Goal: Transaction & Acquisition: Purchase product/service

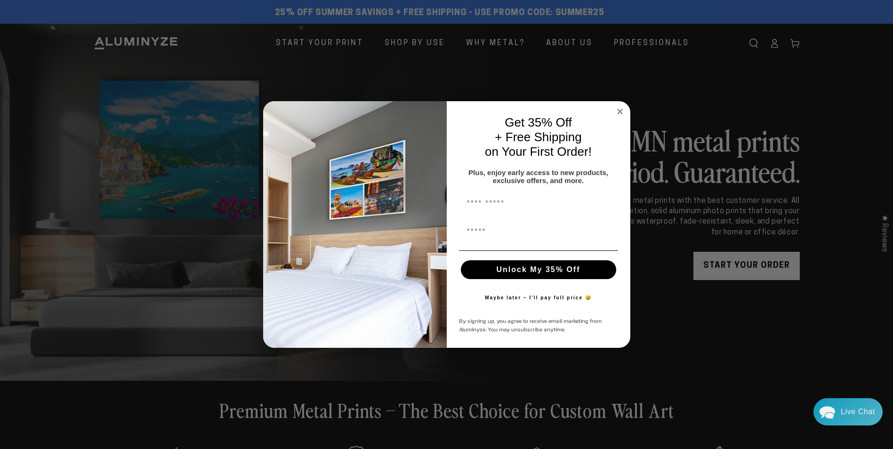
click at [619, 110] on circle "Close dialog" at bounding box center [619, 111] width 11 height 11
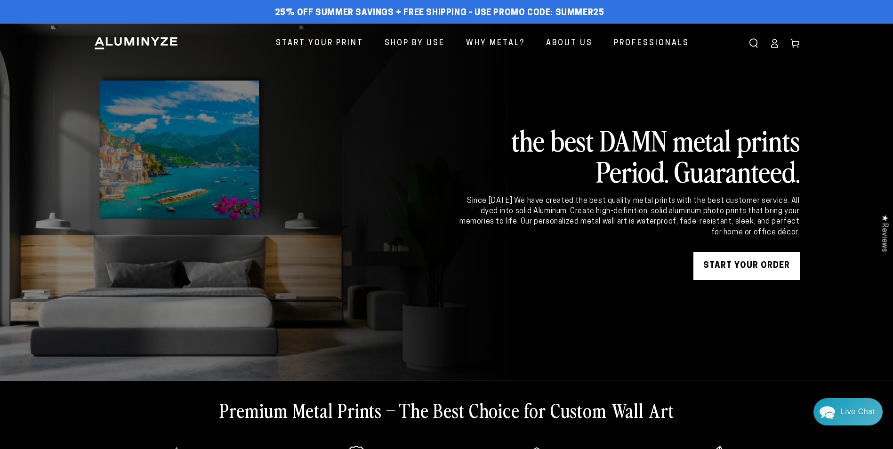
click at [773, 41] on icon at bounding box center [774, 43] width 9 height 9
click at [774, 40] on icon at bounding box center [774, 43] width 9 height 9
click at [774, 46] on icon at bounding box center [774, 43] width 9 height 9
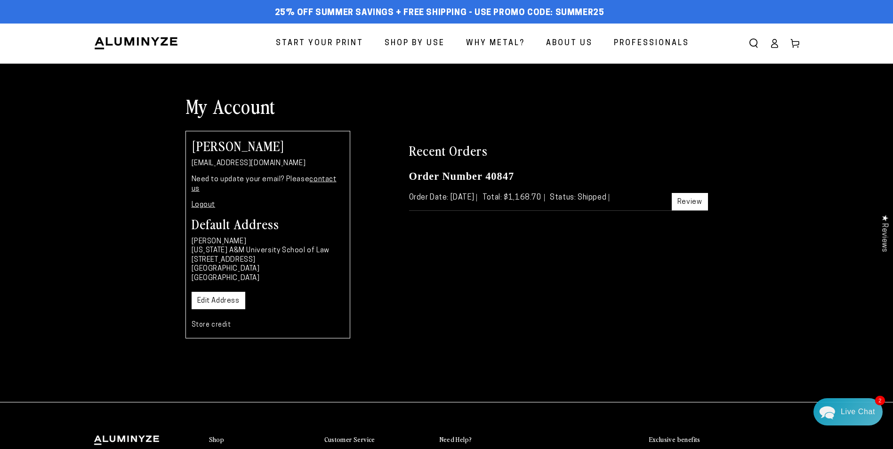
click at [694, 201] on link "Review" at bounding box center [690, 201] width 36 height 17
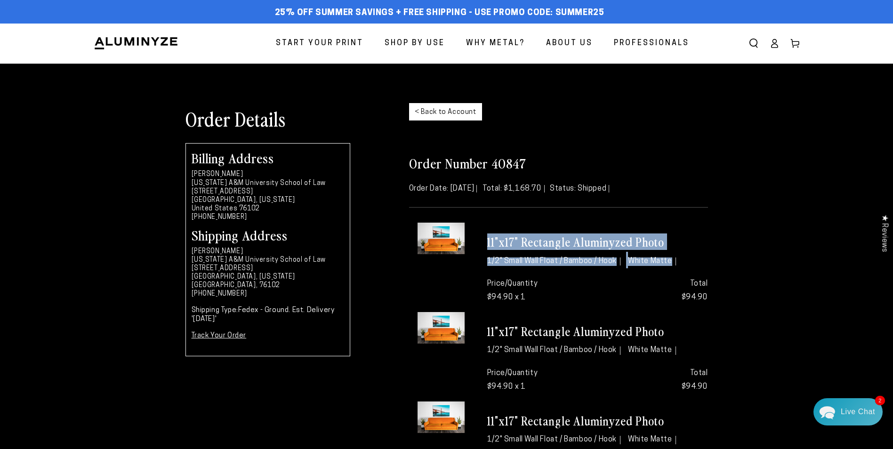
drag, startPoint x: 487, startPoint y: 241, endPoint x: 679, endPoint y: 257, distance: 192.3
click at [679, 257] on div "11"x17" Rectangle Aluminyzed Photo 1/2" Small Wall Float / Bamboo / Hook White …" at bounding box center [597, 246] width 235 height 47
drag, startPoint x: 679, startPoint y: 257, endPoint x: 645, endPoint y: 245, distance: 35.9
copy div "11"x17" Rectangle Aluminyzed Photo 1/2" Small Wall Float / Bamboo / Hook White …"
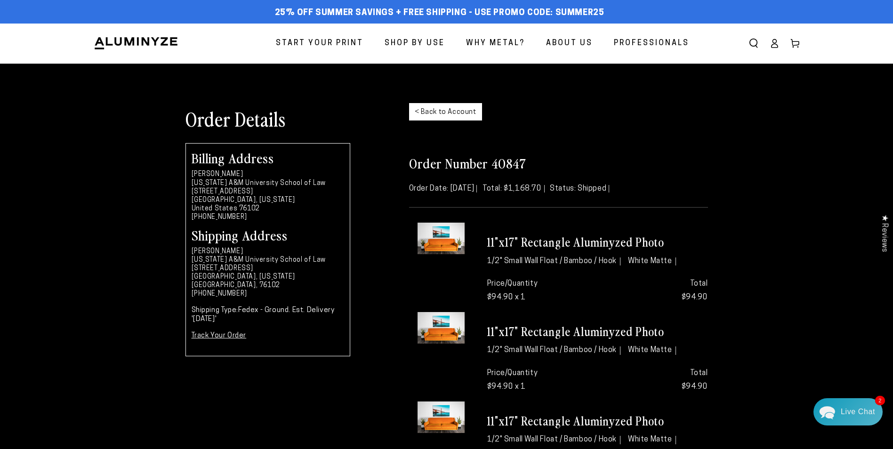
click at [752, 39] on use "Search our site" at bounding box center [754, 43] width 8 height 8
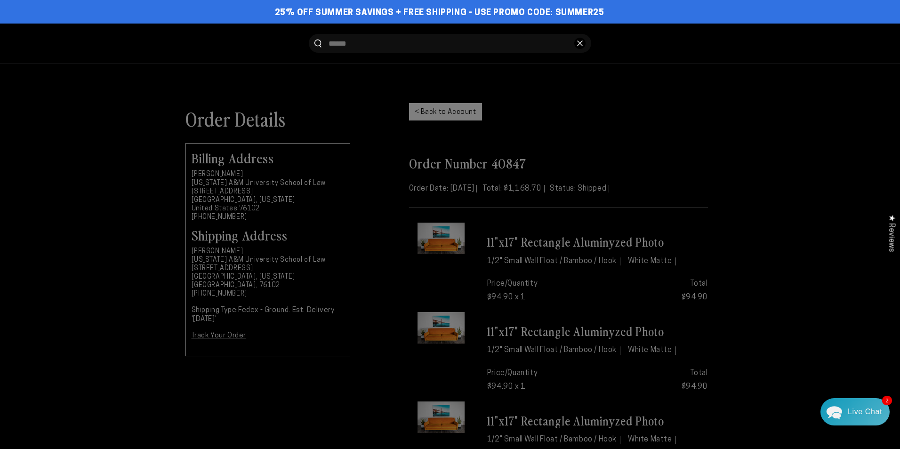
paste input "**********"
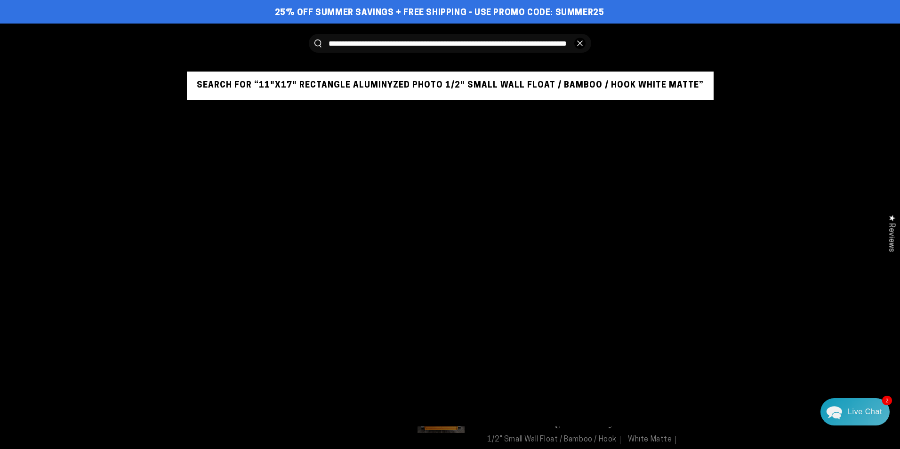
type input "**********"
click at [555, 88] on button "Search for “11"x17" Rectangle Aluminyzed Photo 1/2" Small Wall Float / Bamboo /…" at bounding box center [450, 86] width 527 height 28
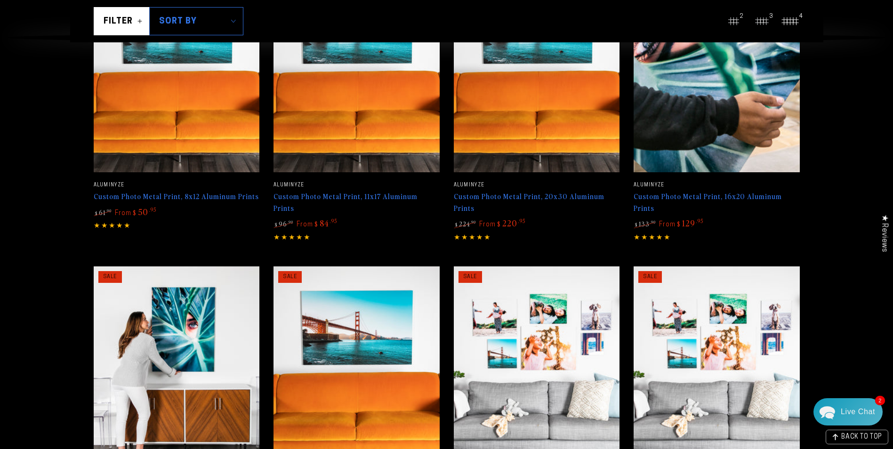
scroll to position [235, 0]
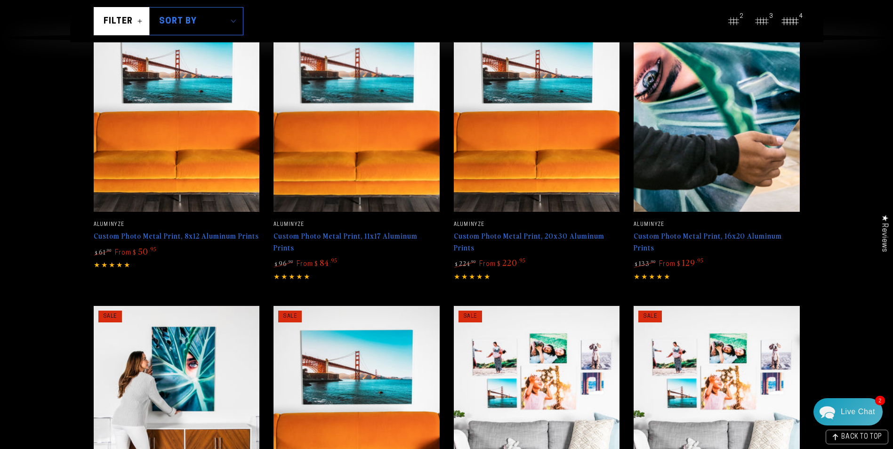
click at [373, 174] on img at bounding box center [356, 108] width 171 height 214
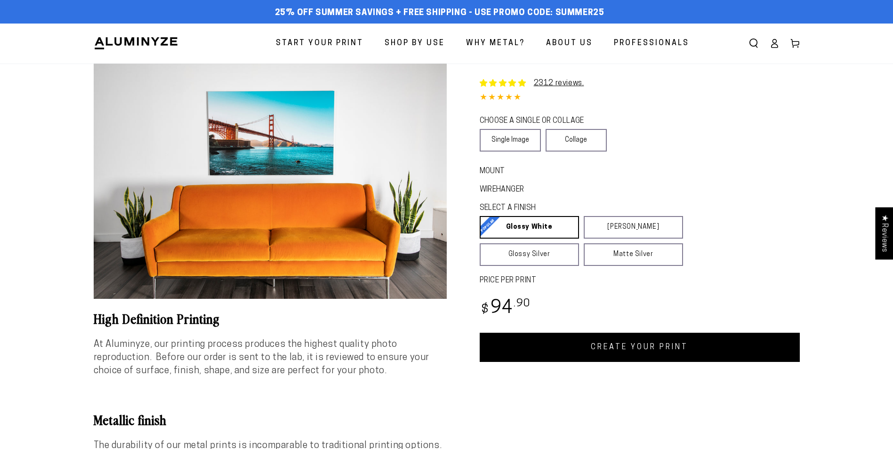
select select "**********"
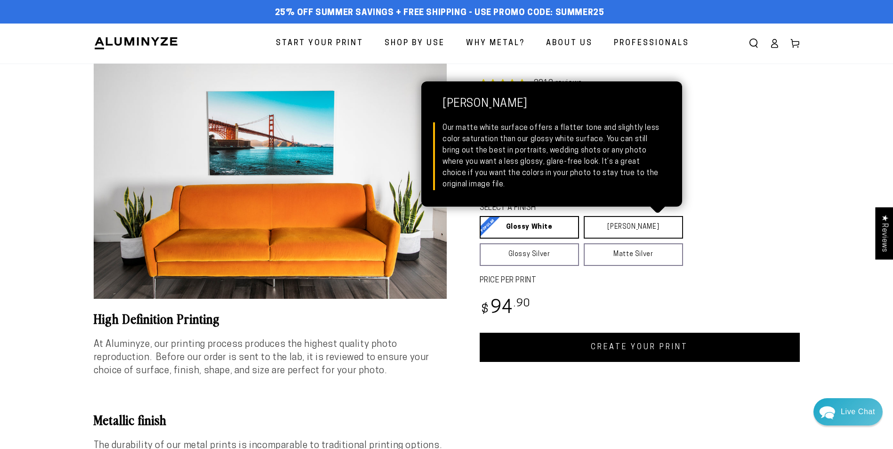
click at [627, 225] on link "[PERSON_NAME] Matte White Our matte white surface offers a flatter tone and sli…" at bounding box center [633, 227] width 99 height 23
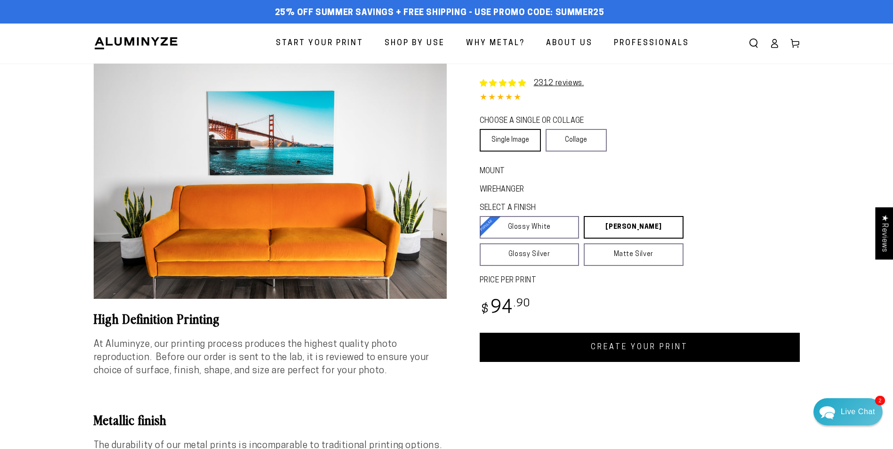
click at [515, 141] on link "Single Image" at bounding box center [510, 140] width 61 height 23
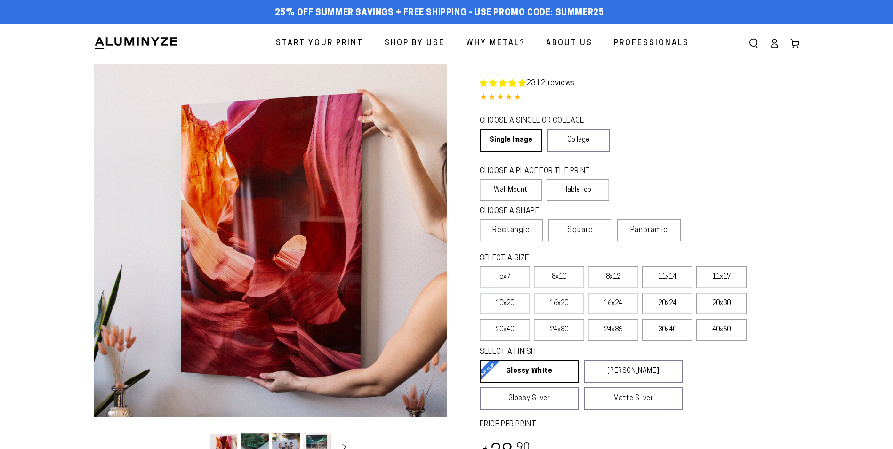
select select "**********"
click at [727, 279] on label "11x17" at bounding box center [721, 278] width 50 height 22
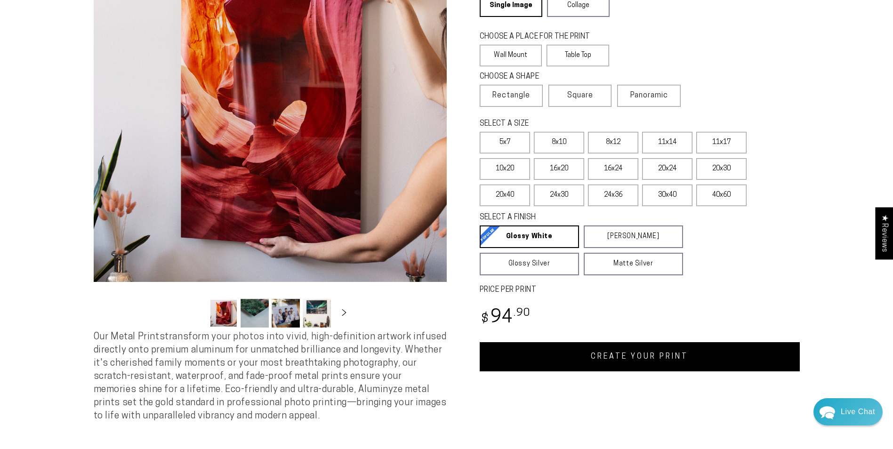
scroll to position [141, 0]
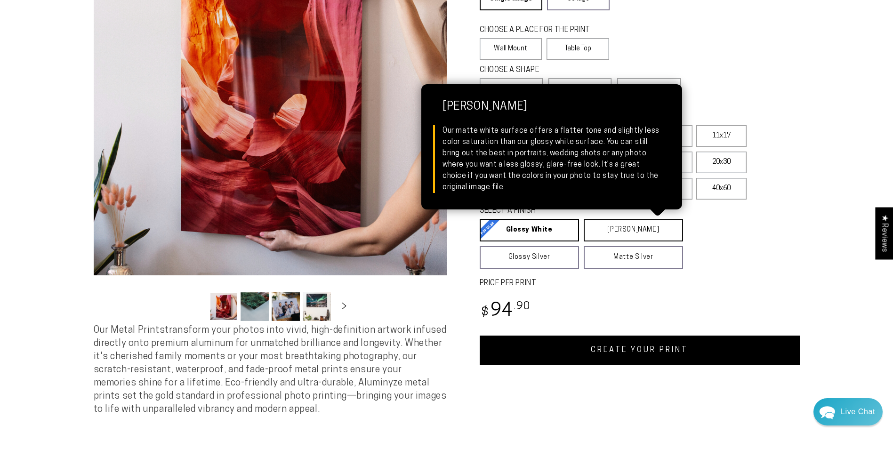
click at [637, 227] on link "Matte White Matte White Our matte white surface offers a flatter tone and sligh…" at bounding box center [633, 230] width 99 height 23
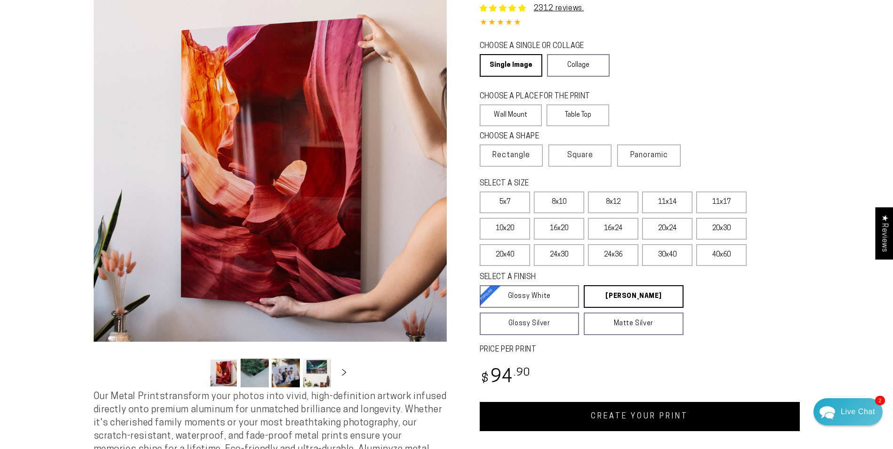
scroll to position [283, 0]
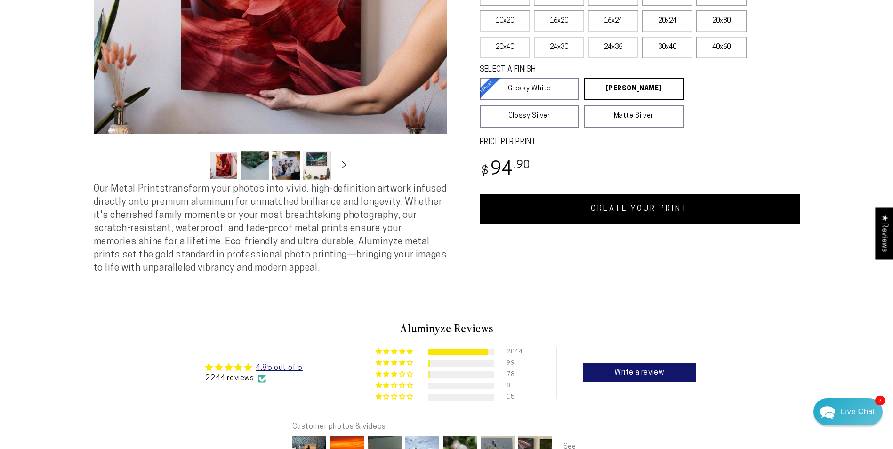
click at [657, 206] on link "CREATE YOUR PRINT" at bounding box center [640, 208] width 320 height 29
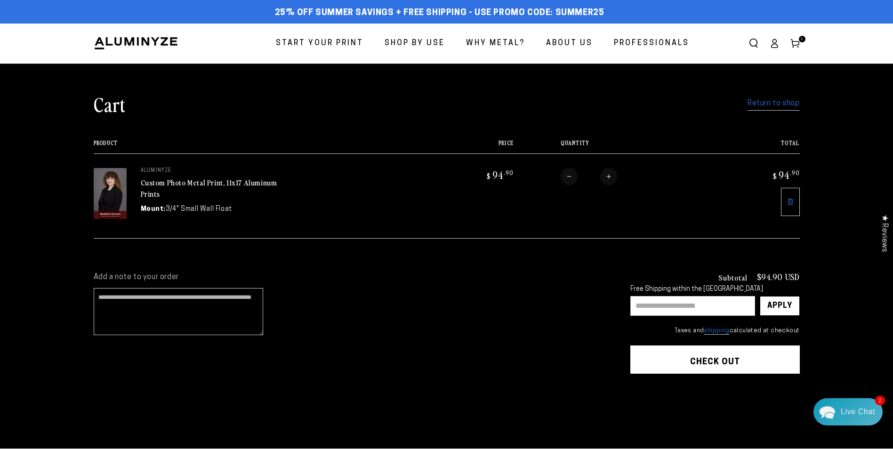
click at [753, 102] on link "Return to shop" at bounding box center [774, 104] width 52 height 14
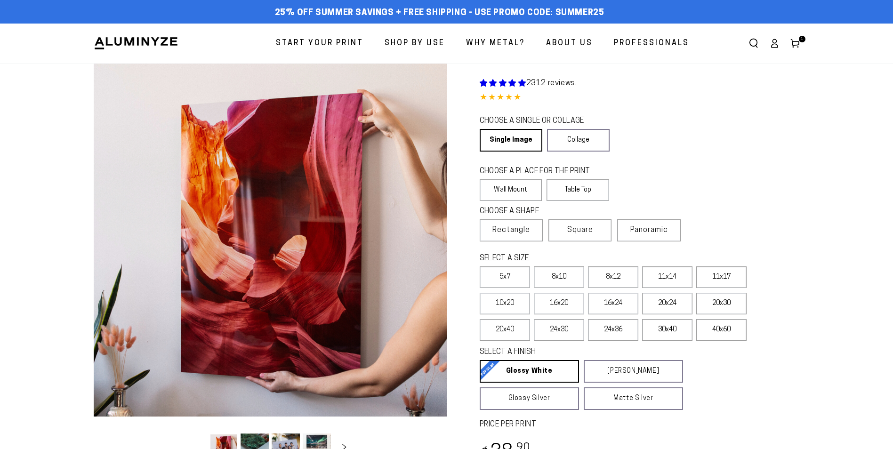
select select "**********"
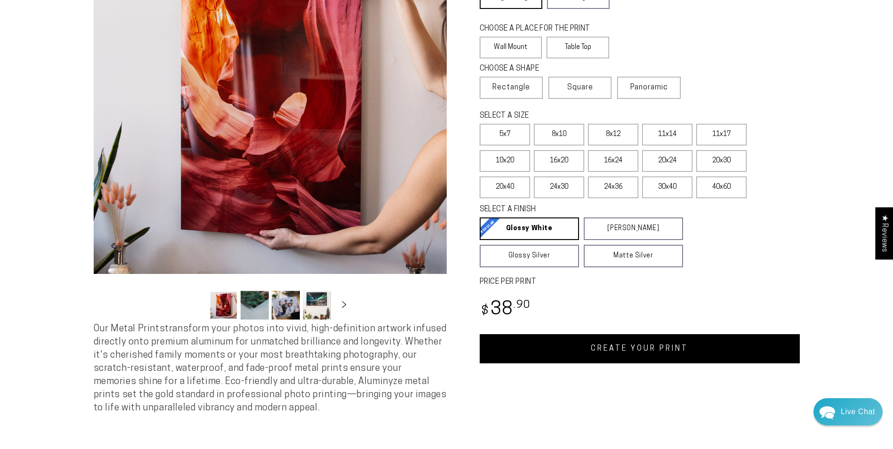
scroll to position [188, 0]
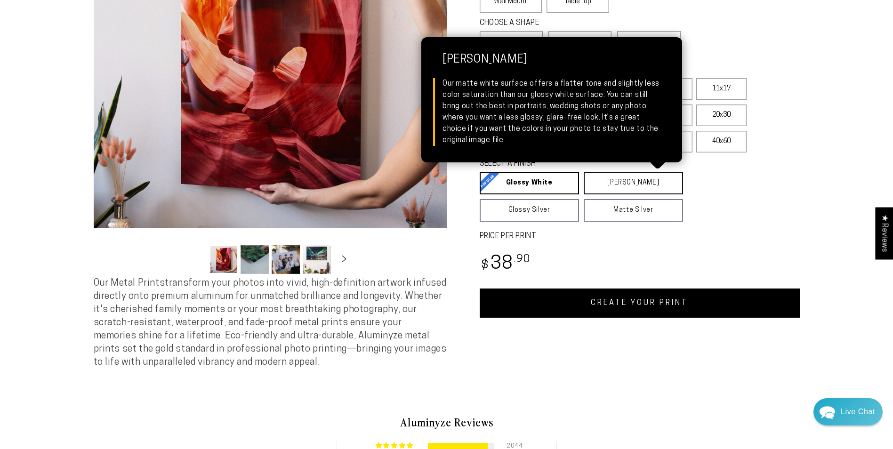
click at [638, 183] on link "[PERSON_NAME] Matte White Our matte white surface offers a flatter tone and sli…" at bounding box center [633, 183] width 99 height 23
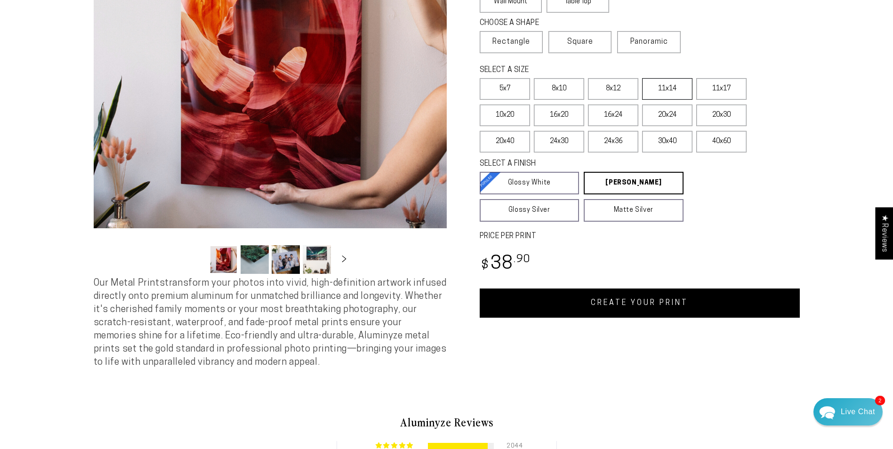
scroll to position [0, 0]
click at [711, 92] on label "11x17" at bounding box center [721, 89] width 50 height 22
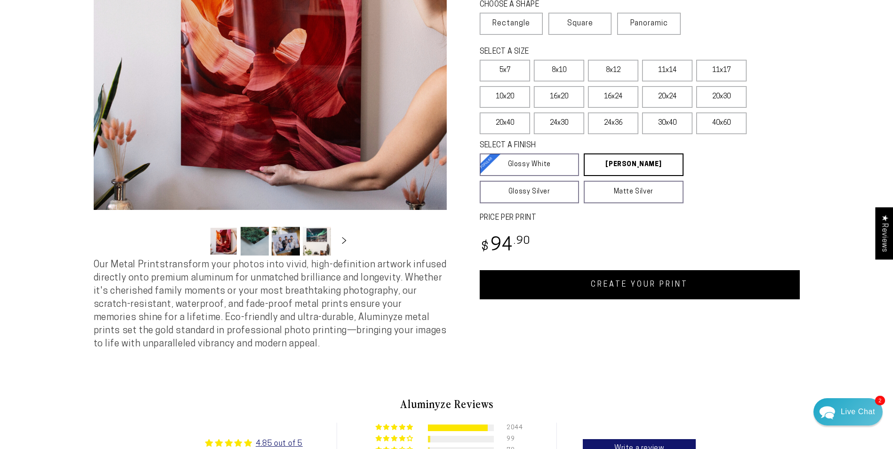
scroll to position [188, 0]
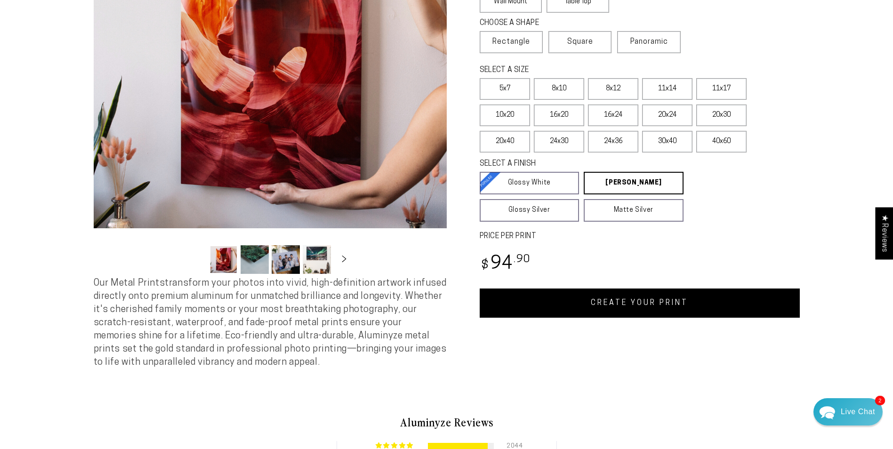
click at [638, 300] on link "CREATE YOUR PRINT" at bounding box center [640, 303] width 320 height 29
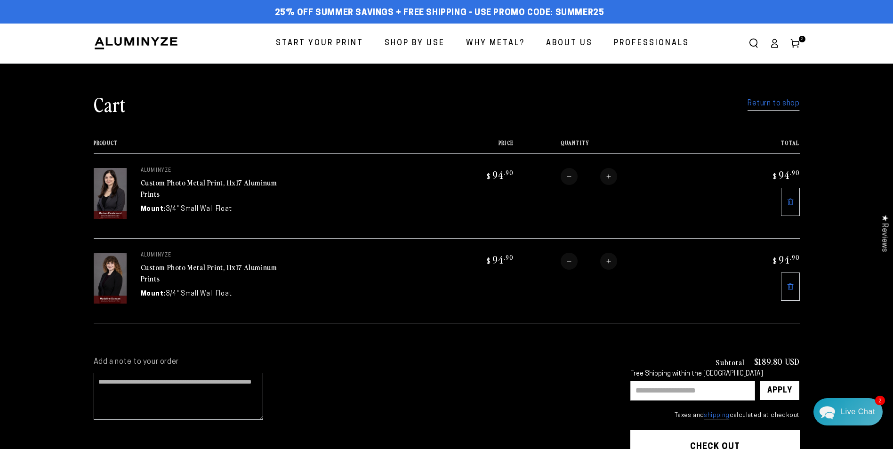
click at [785, 103] on link "Return to shop" at bounding box center [774, 104] width 52 height 14
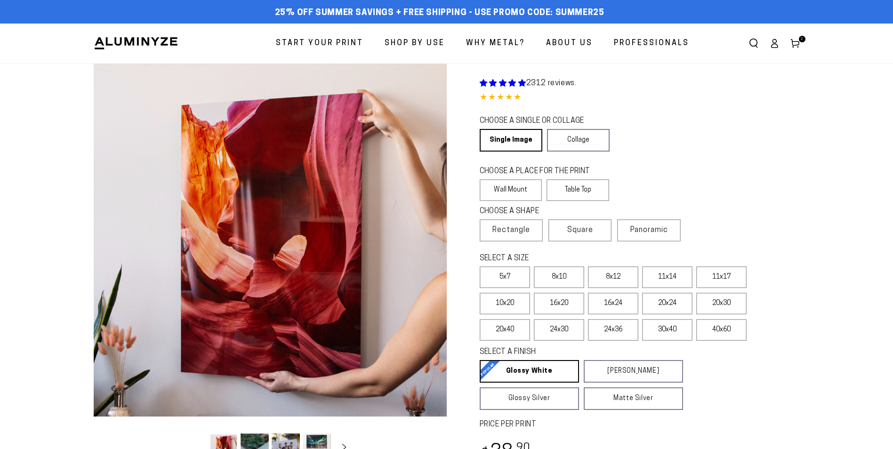
select select "**********"
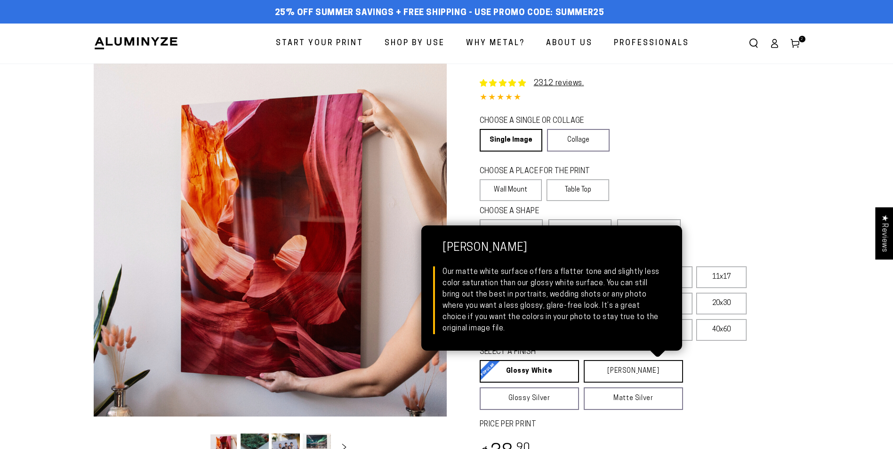
click at [630, 367] on link "Matte White Matte White Our matte white surface offers a flatter tone and sligh…" at bounding box center [633, 371] width 99 height 23
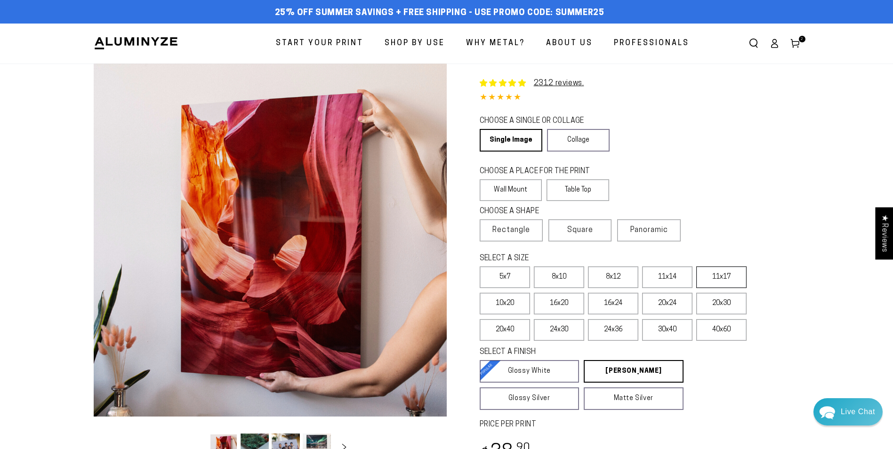
click at [712, 277] on label "11x17" at bounding box center [721, 278] width 50 height 22
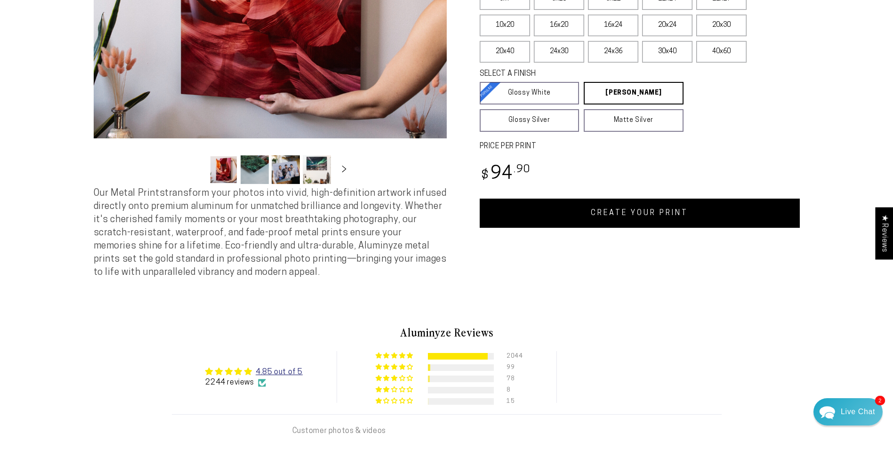
scroll to position [283, 0]
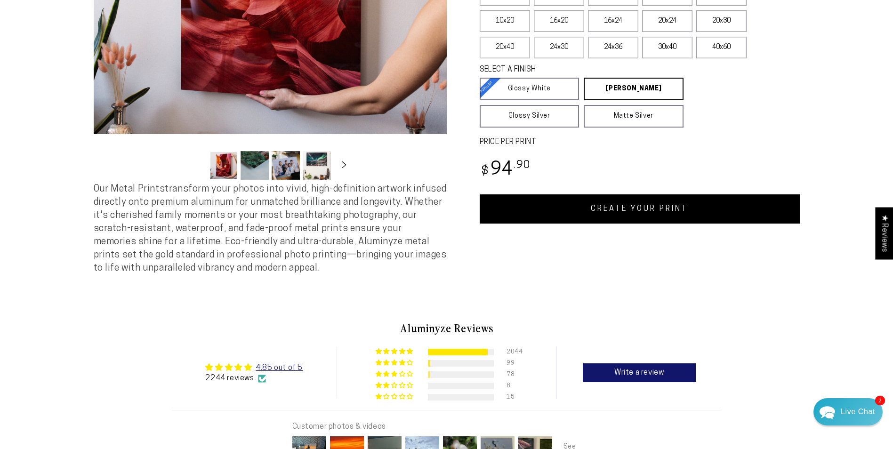
click at [637, 210] on link "CREATE YOUR PRINT" at bounding box center [640, 208] width 320 height 29
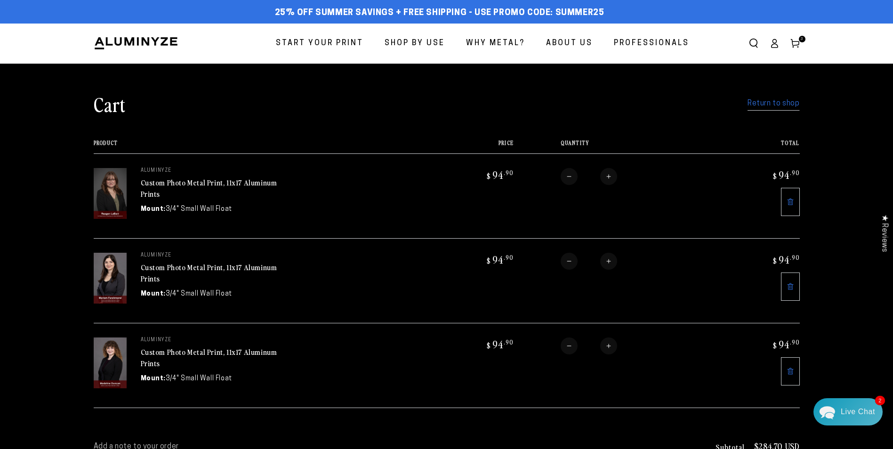
click at [773, 103] on link "Return to shop" at bounding box center [774, 104] width 52 height 14
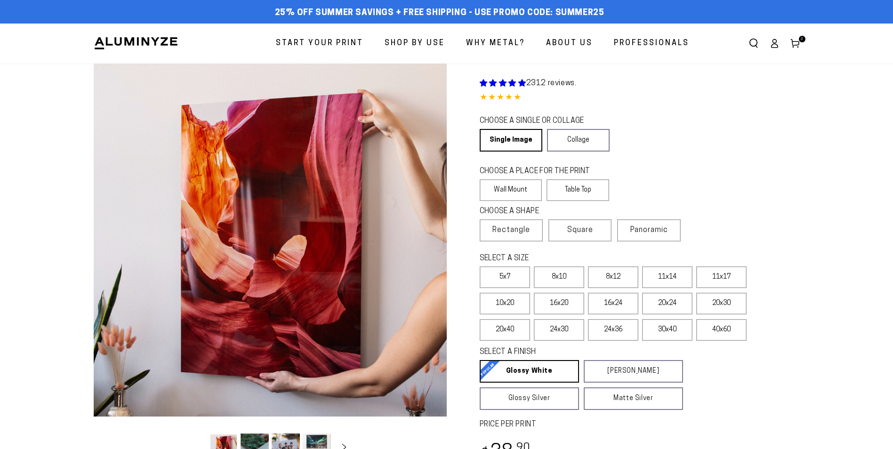
select select "**********"
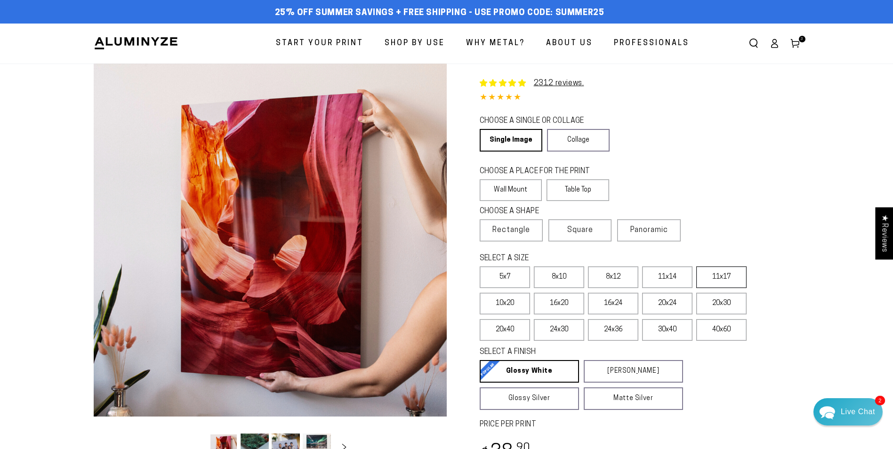
click at [715, 274] on label "11x17" at bounding box center [721, 278] width 50 height 22
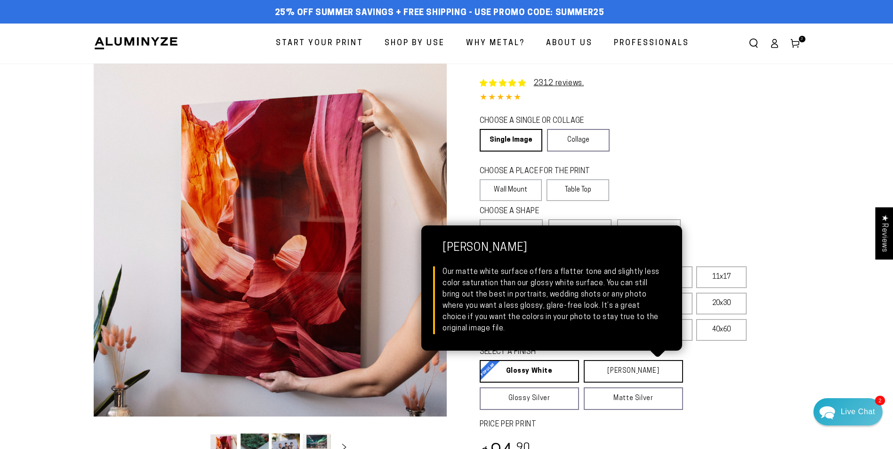
drag, startPoint x: 646, startPoint y: 373, endPoint x: 652, endPoint y: 361, distance: 13.1
click at [646, 372] on link "[PERSON_NAME] Matte White Our matte white surface offers a flatter tone and sli…" at bounding box center [633, 371] width 99 height 23
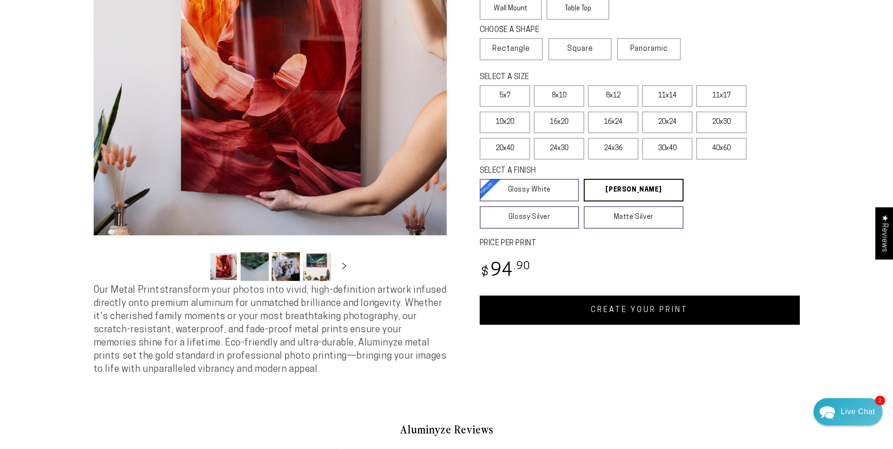
scroll to position [188, 0]
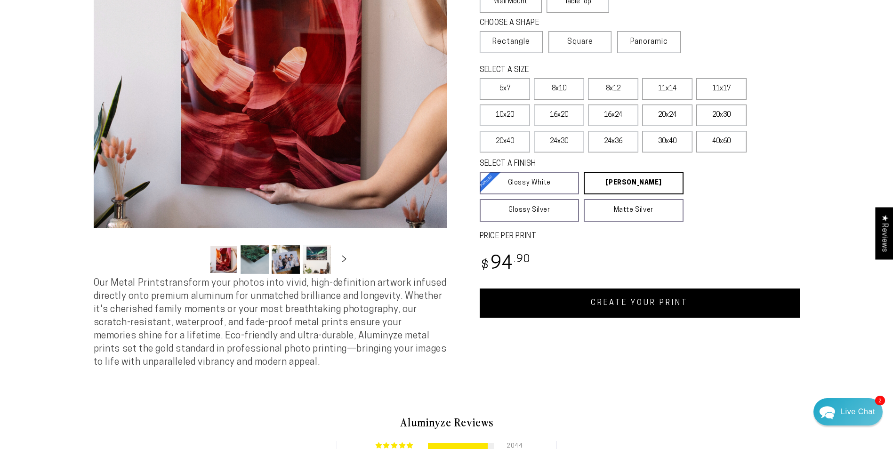
click at [636, 300] on link "CREATE YOUR PRINT" at bounding box center [640, 303] width 320 height 29
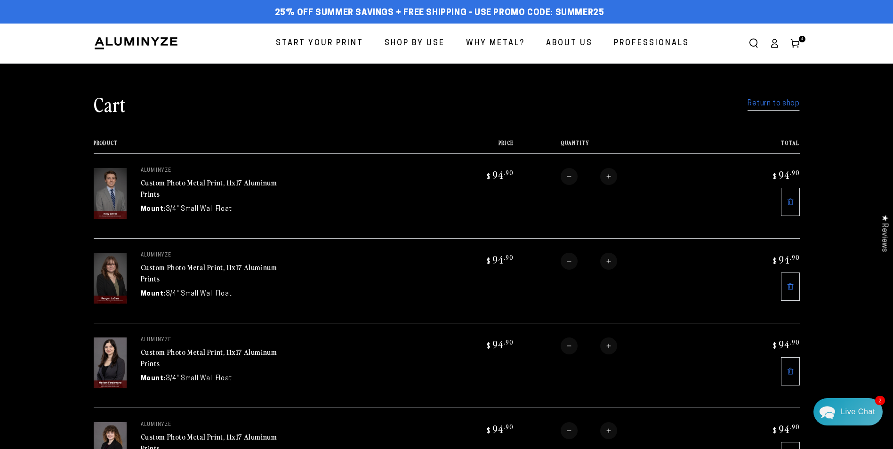
click at [760, 104] on link "Return to shop" at bounding box center [774, 104] width 52 height 14
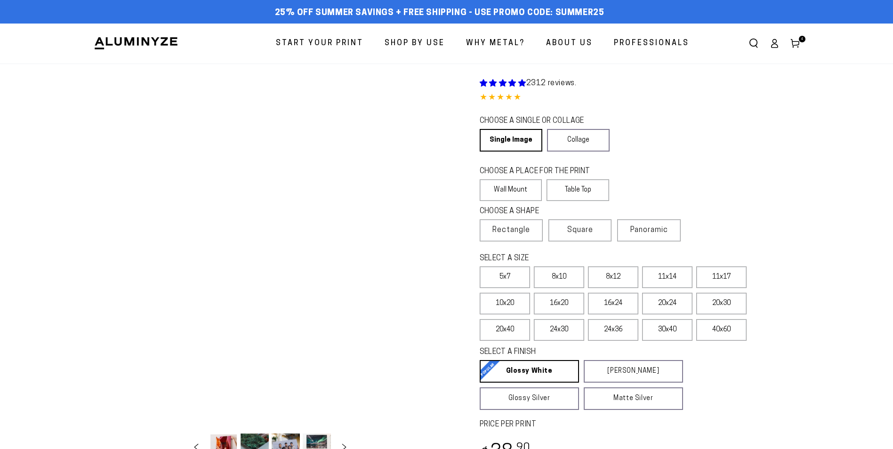
select select "**********"
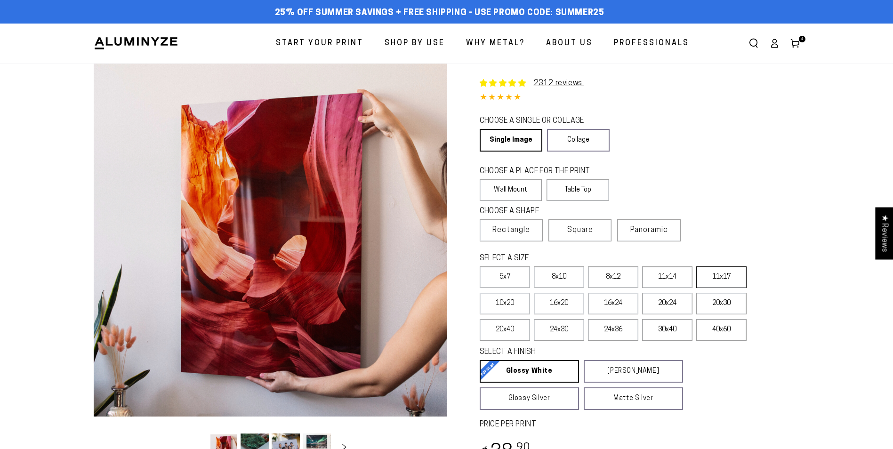
click at [717, 279] on label "11x17" at bounding box center [721, 278] width 50 height 22
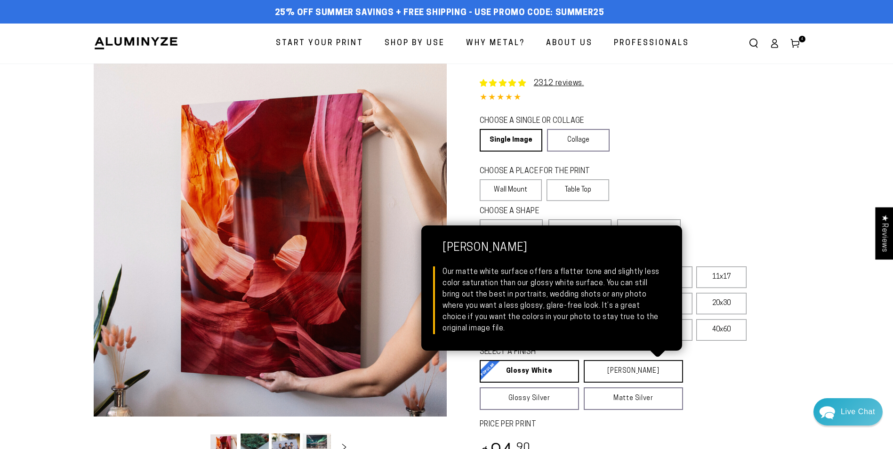
click at [624, 366] on link "[PERSON_NAME] Matte White Our matte white surface offers a flatter tone and sli…" at bounding box center [633, 371] width 99 height 23
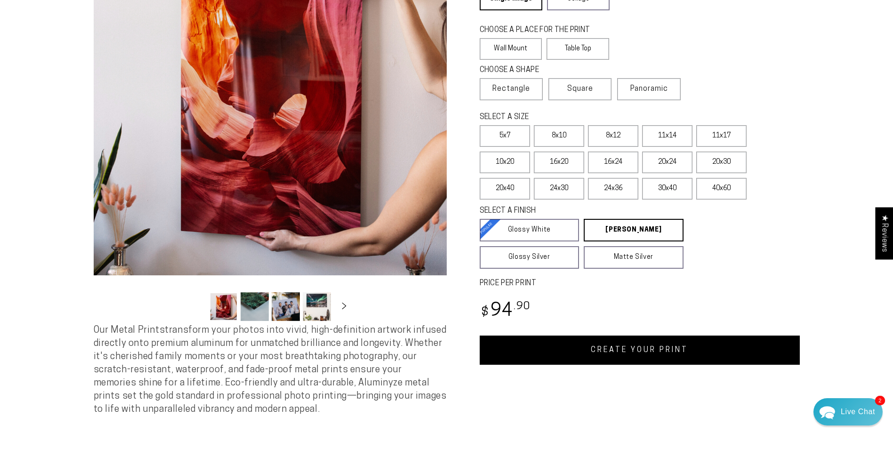
click at [661, 361] on link "CREATE YOUR PRINT" at bounding box center [640, 350] width 320 height 29
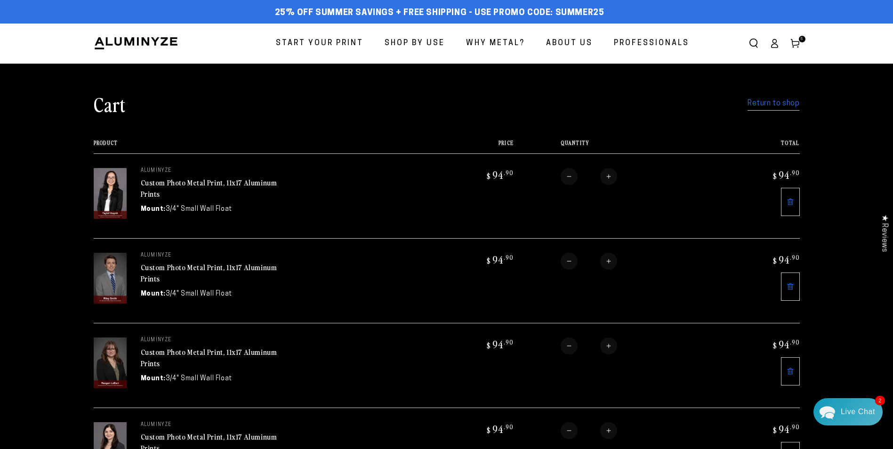
click at [779, 105] on link "Return to shop" at bounding box center [774, 104] width 52 height 14
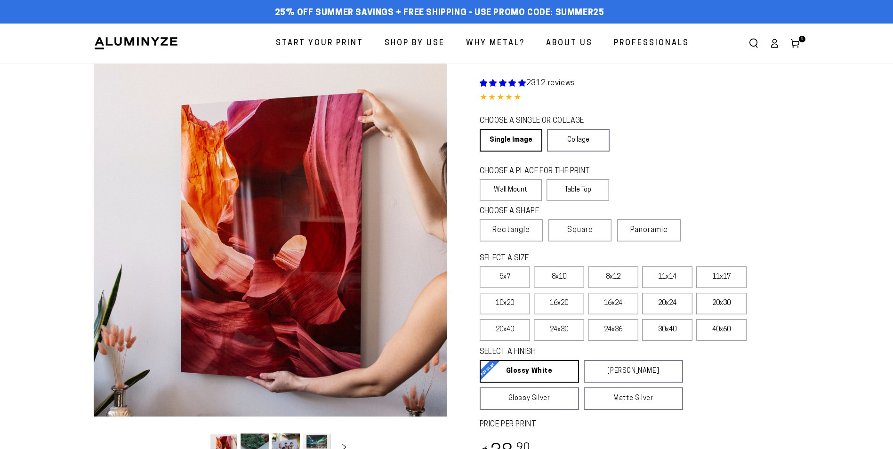
select select "**********"
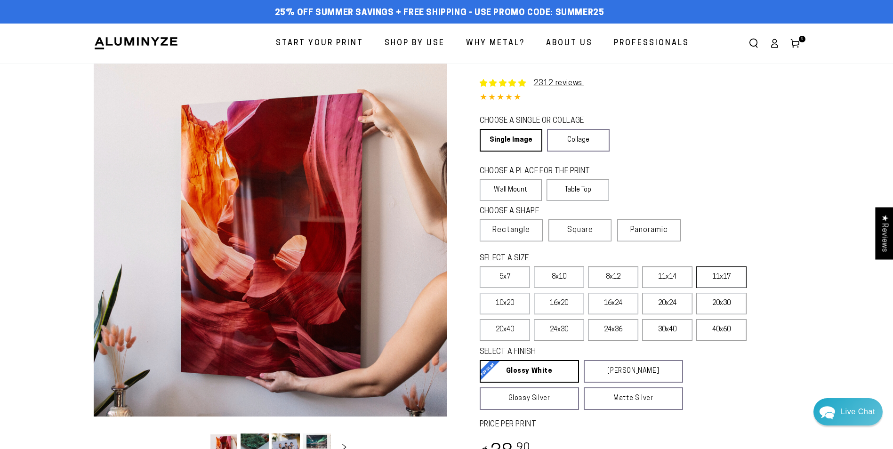
click at [724, 275] on label "11x17" at bounding box center [721, 278] width 50 height 22
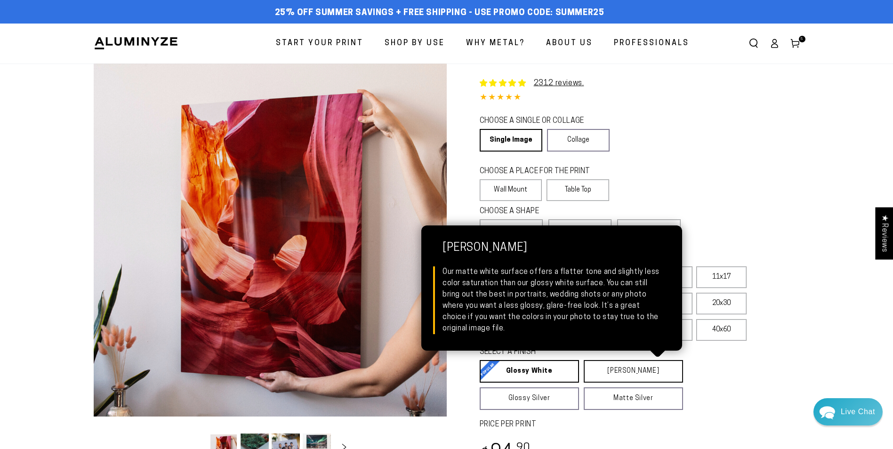
click at [635, 371] on link "Matte White Matte White Our matte white surface offers a flatter tone and sligh…" at bounding box center [633, 371] width 99 height 23
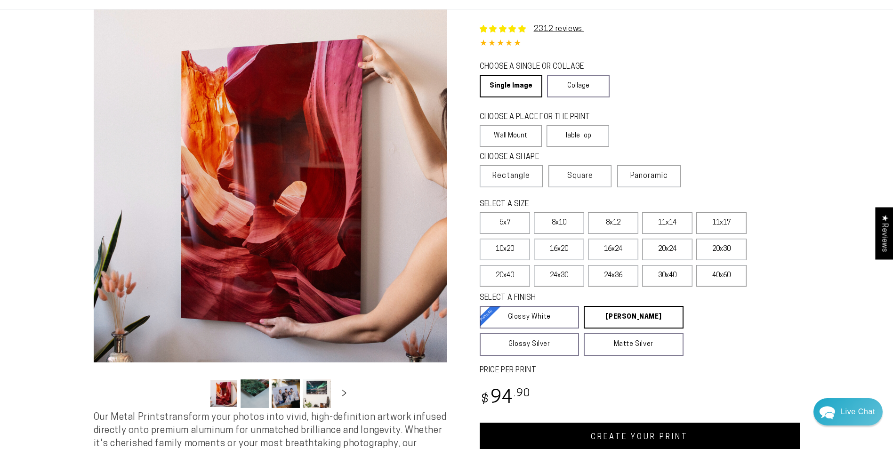
scroll to position [283, 0]
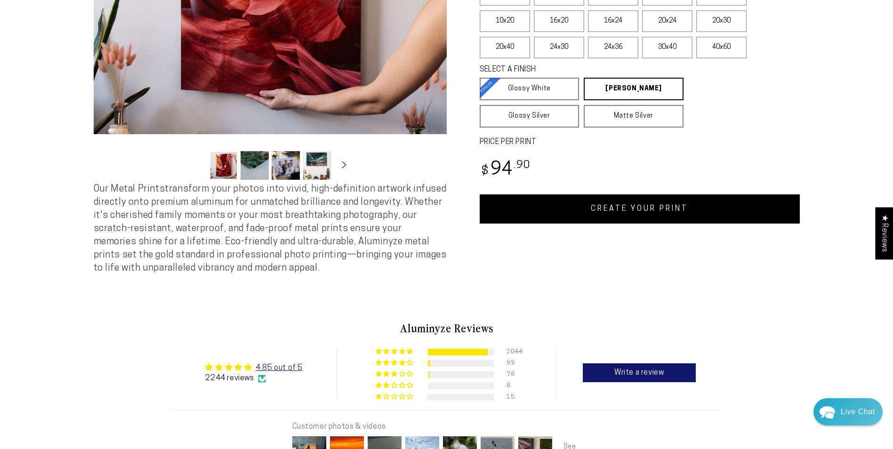
click at [652, 204] on link "CREATE YOUR PRINT" at bounding box center [640, 208] width 320 height 29
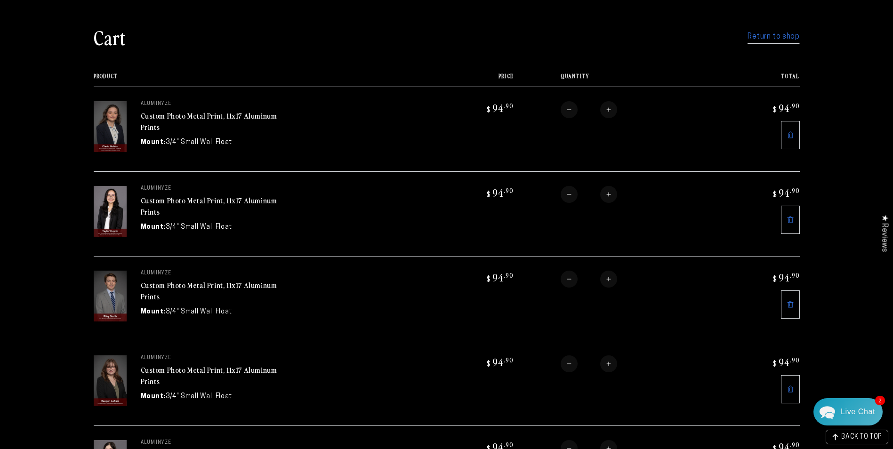
scroll to position [47, 0]
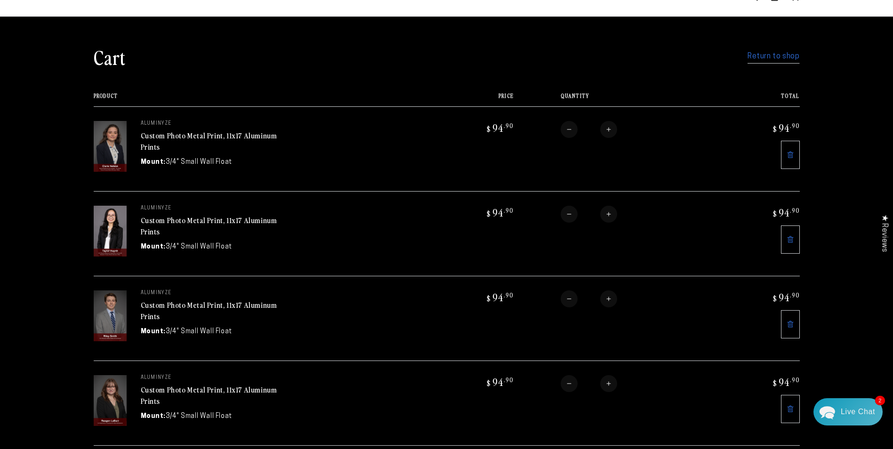
click at [790, 57] on link "Return to shop" at bounding box center [774, 57] width 52 height 14
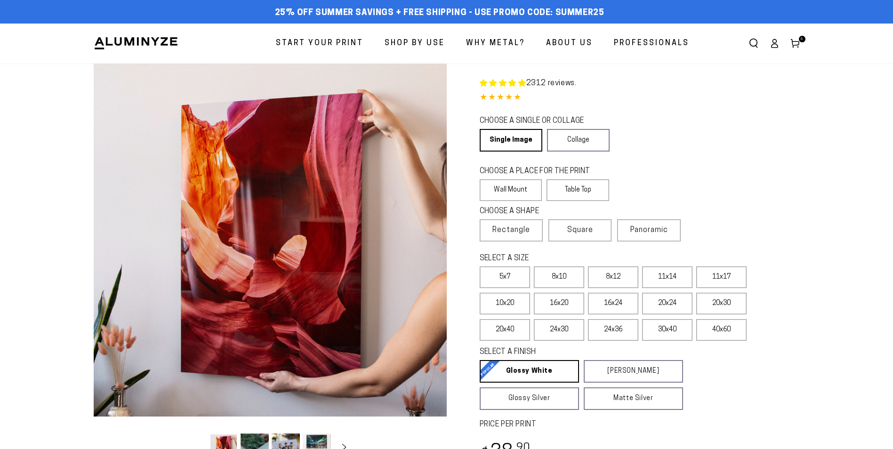
select select "**********"
click at [718, 277] on label "11x17" at bounding box center [721, 278] width 50 height 22
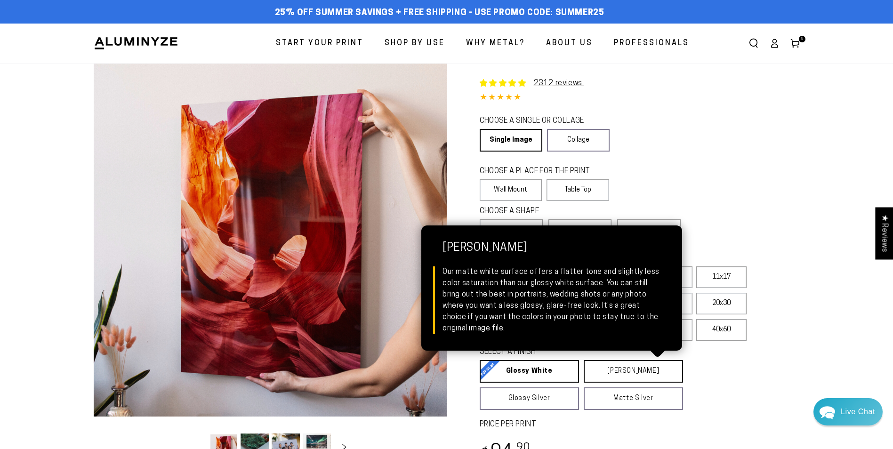
click at [645, 377] on link "Matte White Matte White Our matte white surface offers a flatter tone and sligh…" at bounding box center [633, 371] width 99 height 23
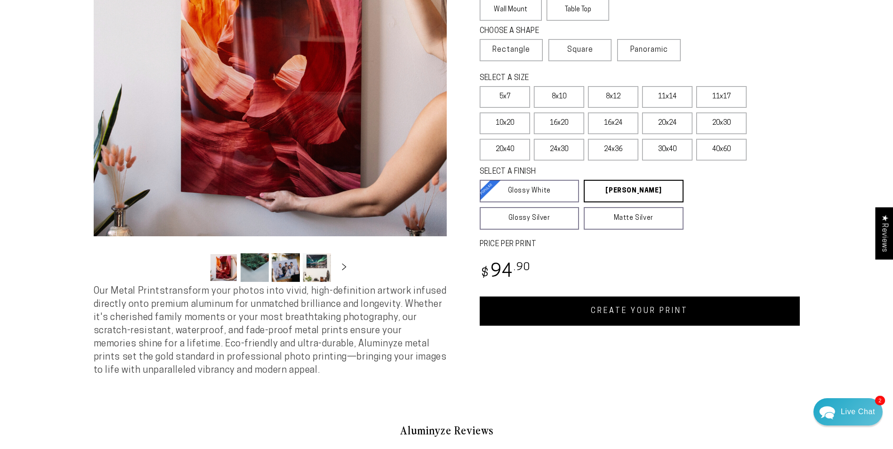
scroll to position [188, 0]
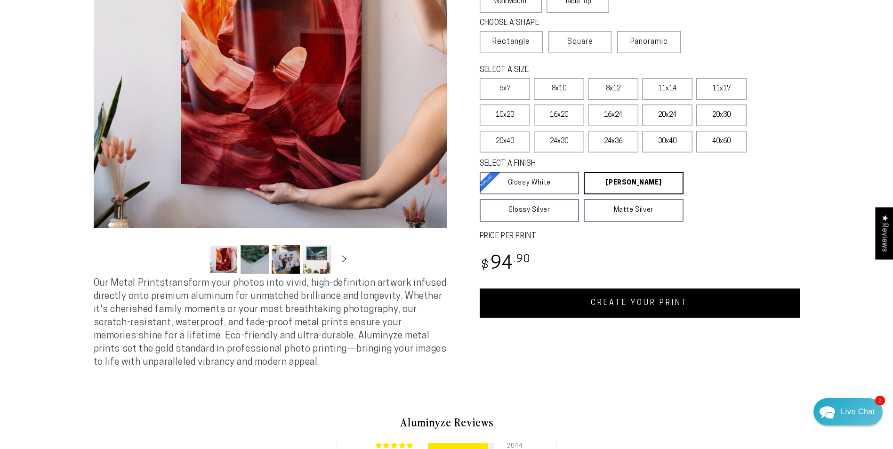
click at [676, 309] on link "CREATE YOUR PRINT" at bounding box center [640, 303] width 320 height 29
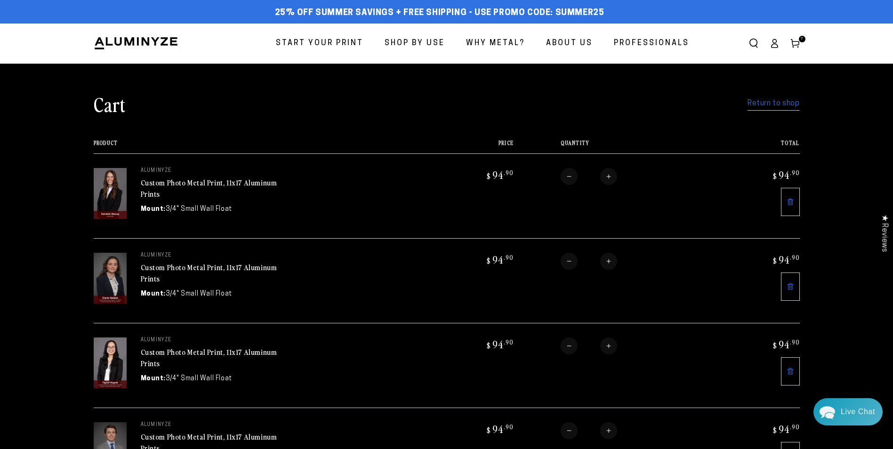
click at [781, 105] on link "Return to shop" at bounding box center [774, 104] width 52 height 14
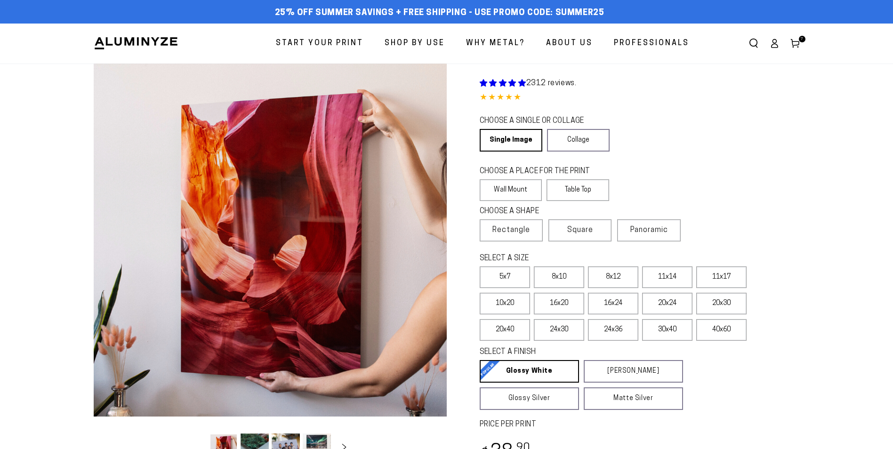
select select "**********"
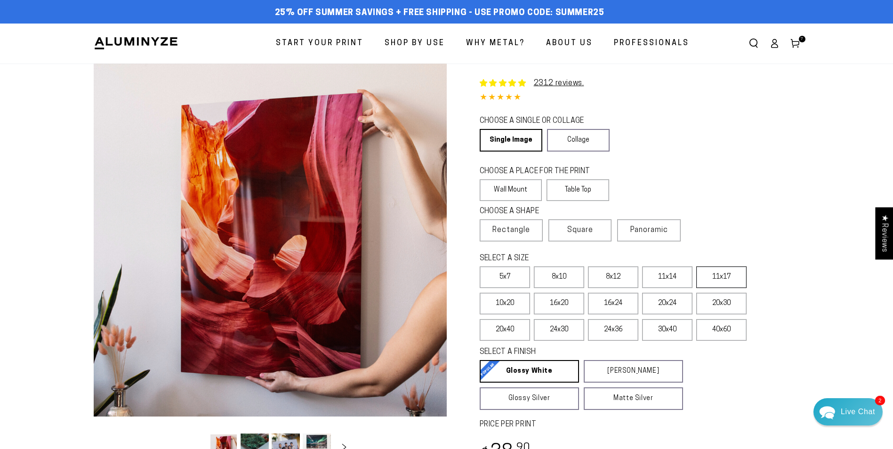
click at [713, 274] on label "11x17" at bounding box center [721, 278] width 50 height 22
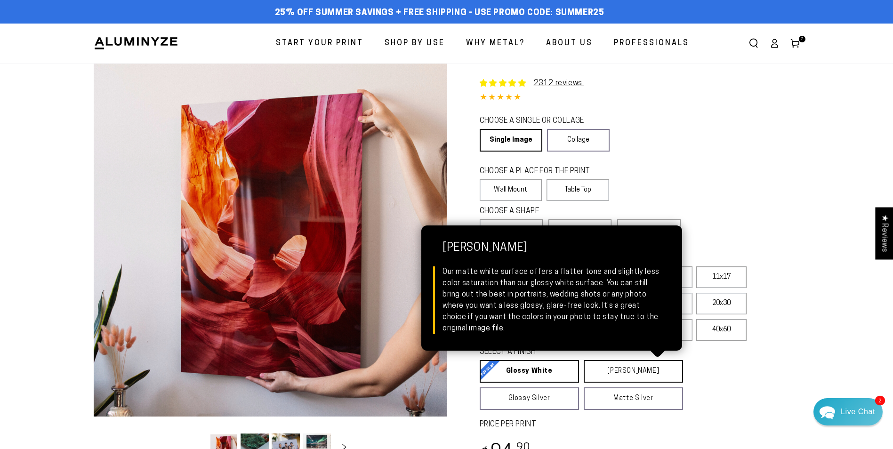
click at [643, 369] on link "[PERSON_NAME] Matte White Our matte white surface offers a flatter tone and sli…" at bounding box center [633, 371] width 99 height 23
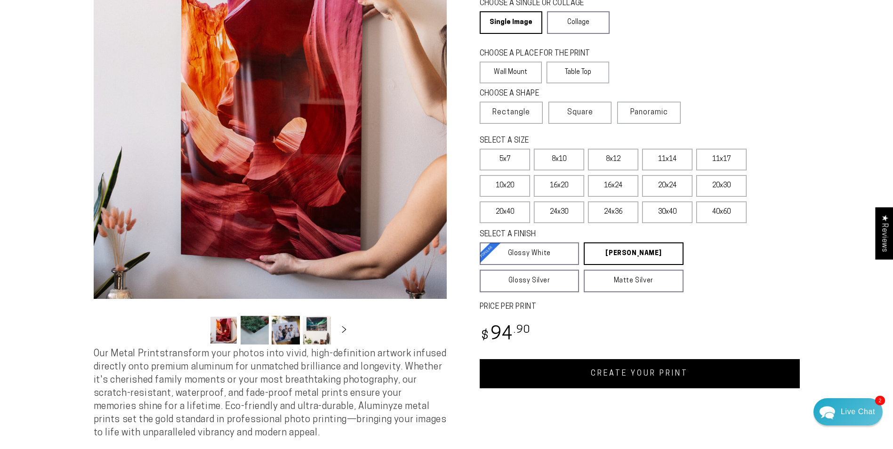
scroll to position [188, 0]
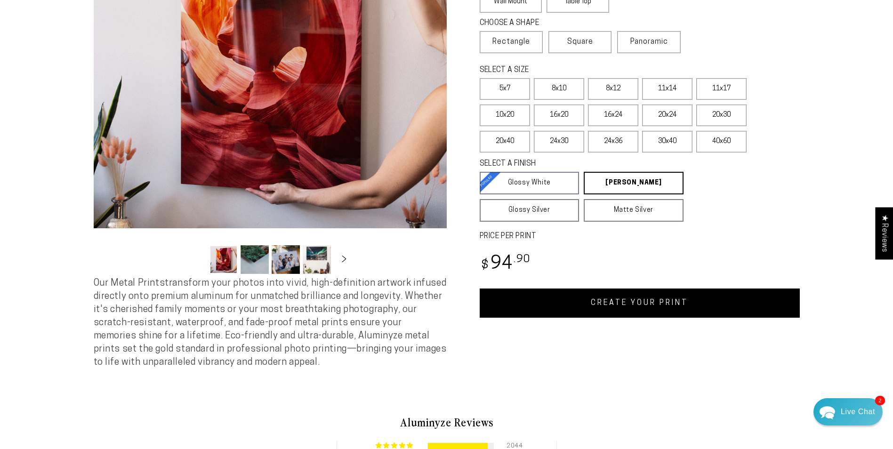
click at [633, 302] on link "CREATE YOUR PRINT" at bounding box center [640, 303] width 320 height 29
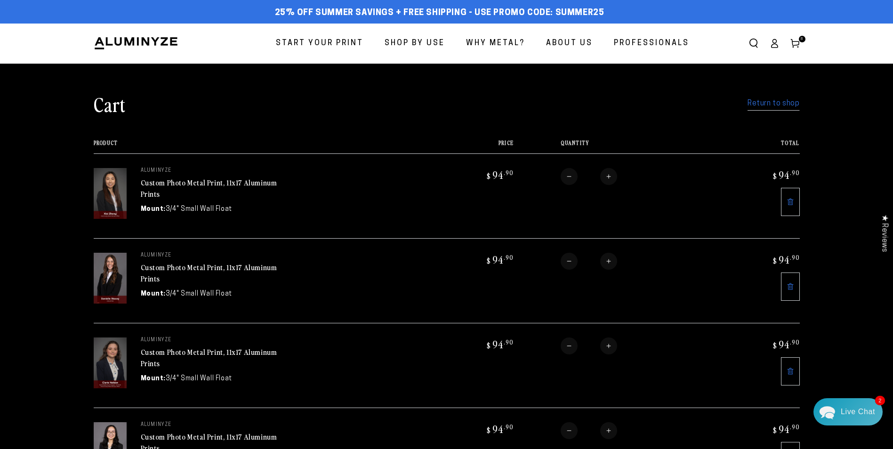
click at [772, 105] on link "Return to shop" at bounding box center [774, 104] width 52 height 14
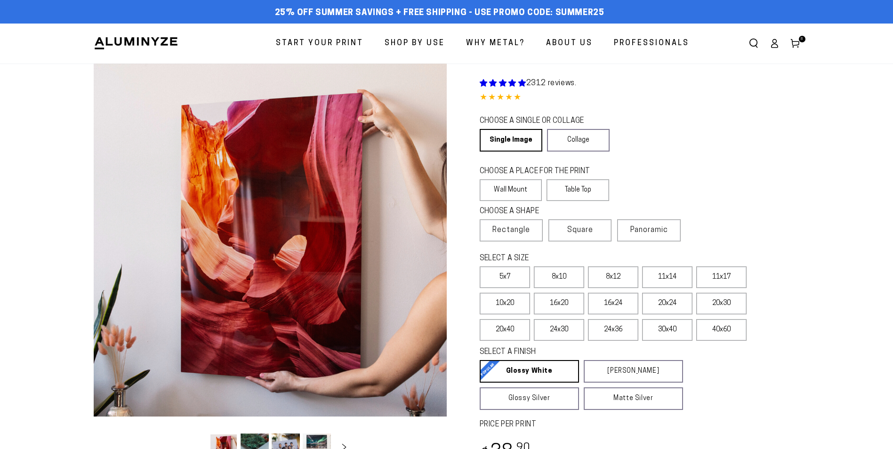
select select "**********"
click at [714, 278] on label "11x17" at bounding box center [721, 278] width 50 height 22
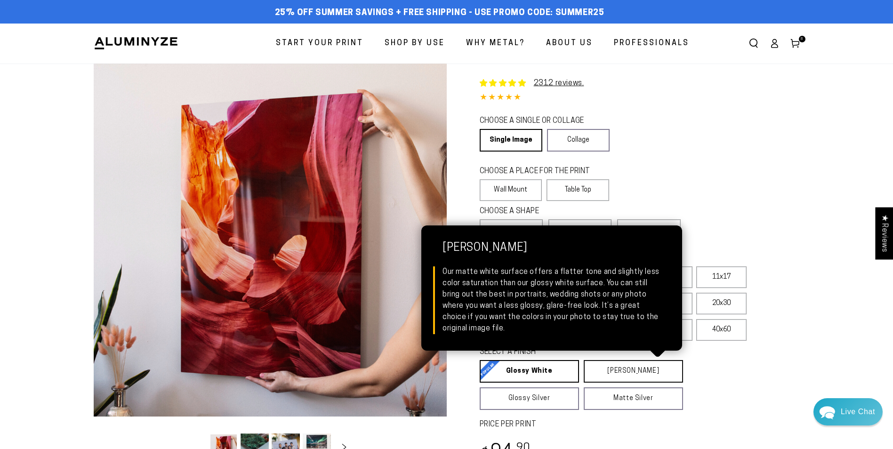
click at [624, 372] on link "[PERSON_NAME] Matte White Our matte white surface offers a flatter tone and sli…" at bounding box center [633, 371] width 99 height 23
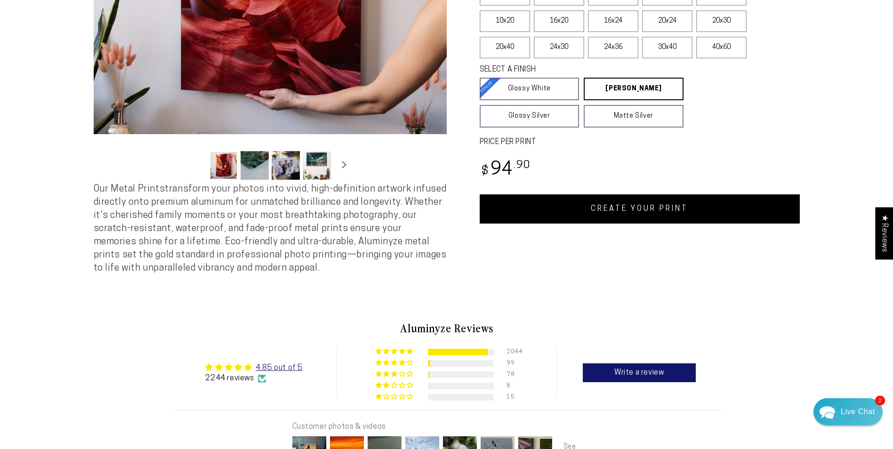
click at [629, 213] on link "CREATE YOUR PRINT" at bounding box center [640, 208] width 320 height 29
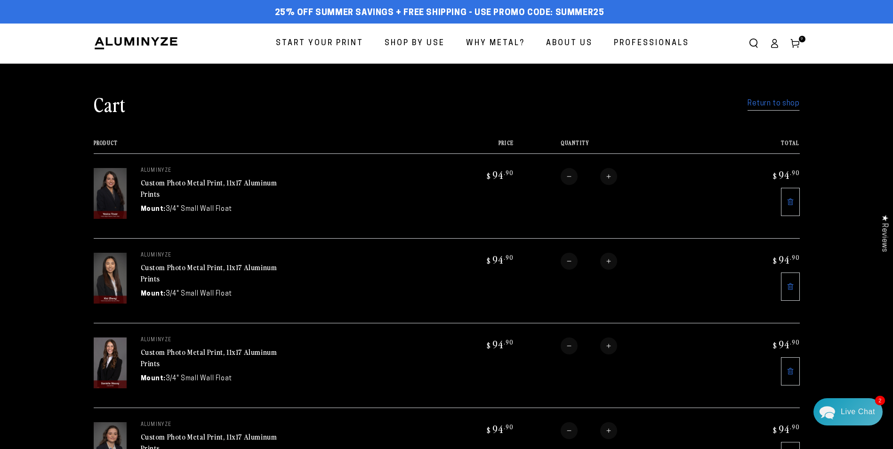
click at [776, 105] on link "Return to shop" at bounding box center [774, 104] width 52 height 14
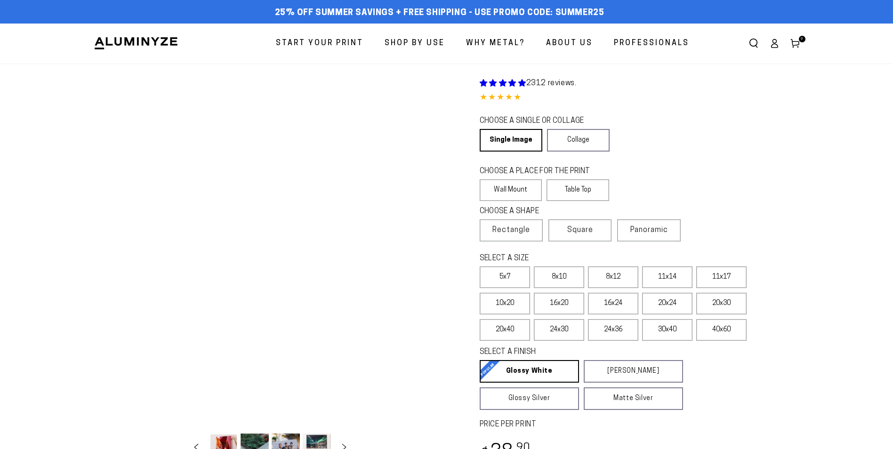
select select "**********"
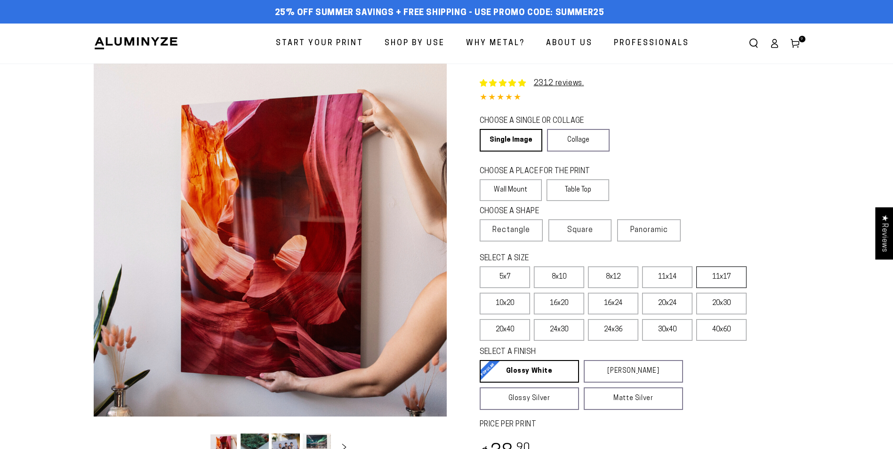
click at [728, 277] on label "11x17" at bounding box center [721, 278] width 50 height 22
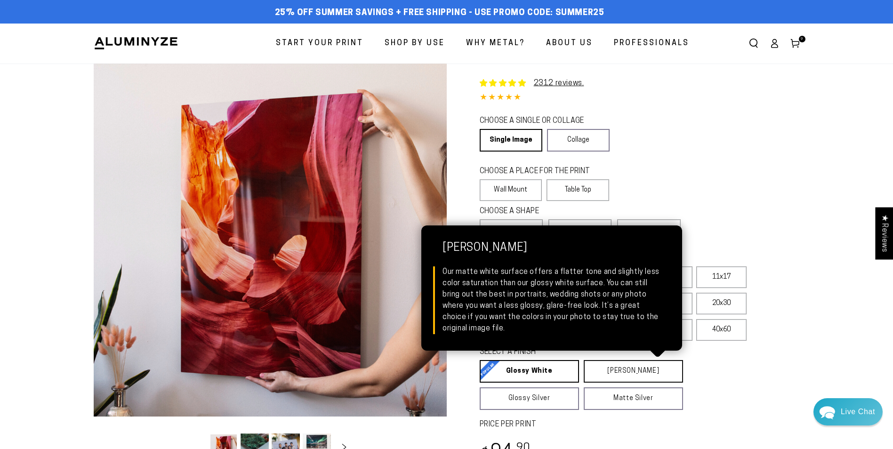
click at [613, 372] on link "[PERSON_NAME] Matte White Our matte white surface offers a flatter tone and sli…" at bounding box center [633, 371] width 99 height 23
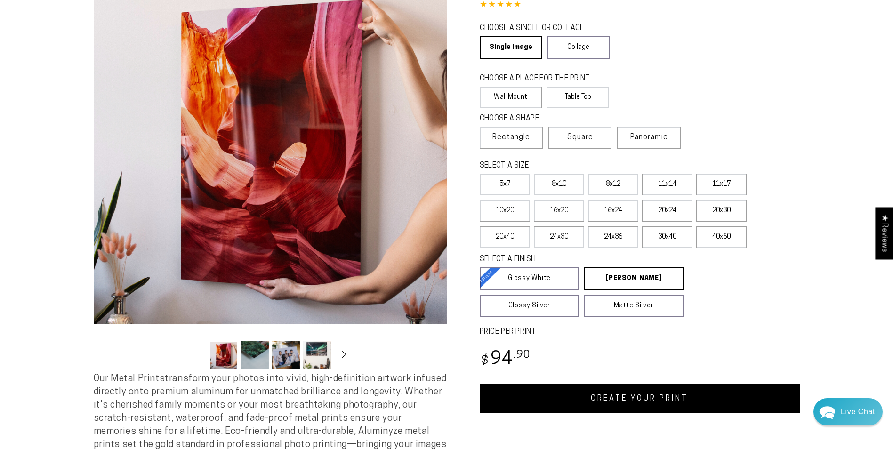
scroll to position [94, 0]
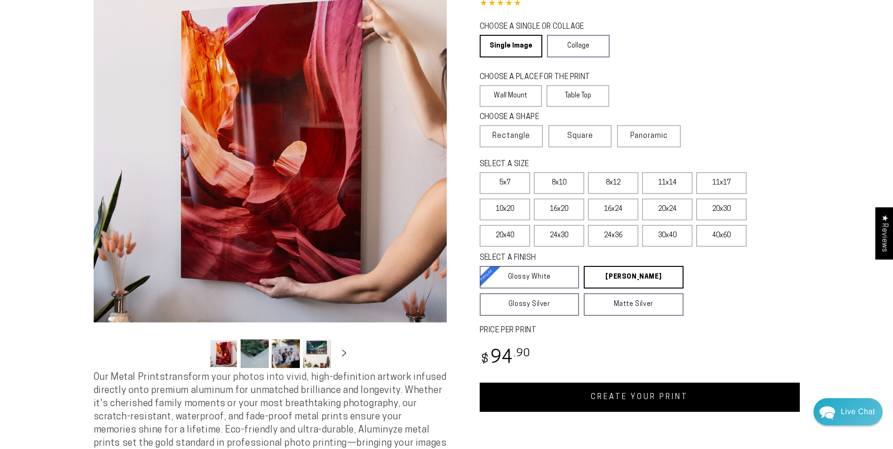
click at [634, 388] on link "CREATE YOUR PRINT" at bounding box center [640, 397] width 320 height 29
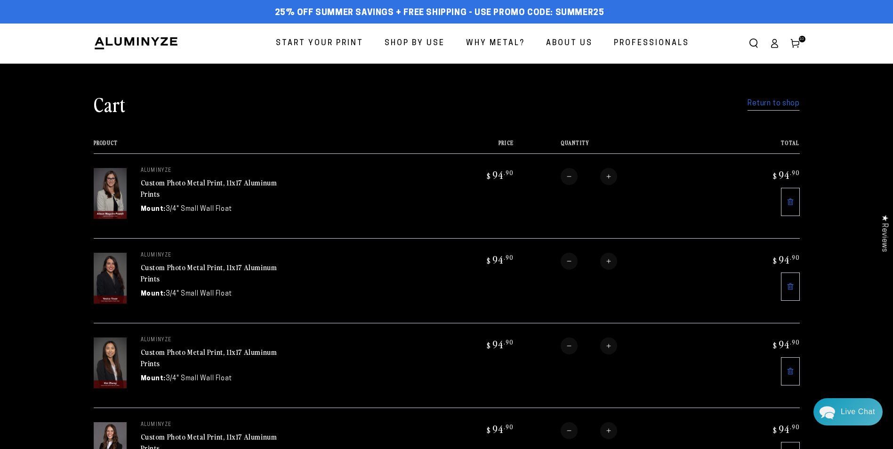
click at [774, 105] on link "Return to shop" at bounding box center [774, 104] width 52 height 14
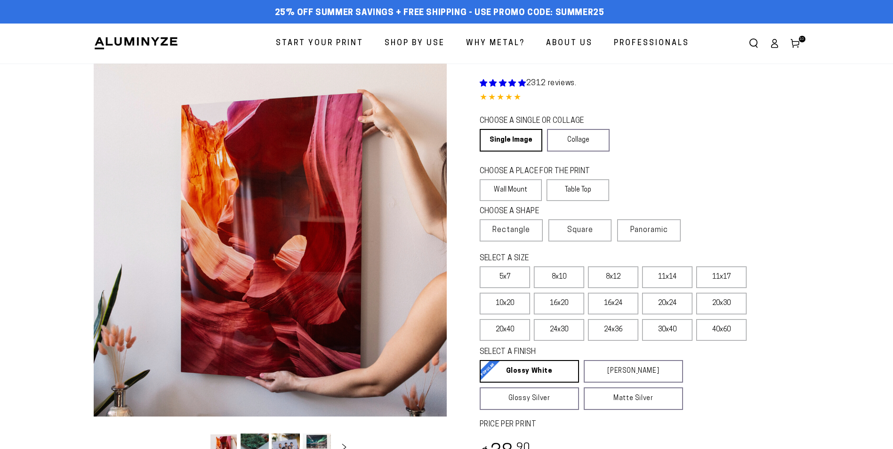
select select "**********"
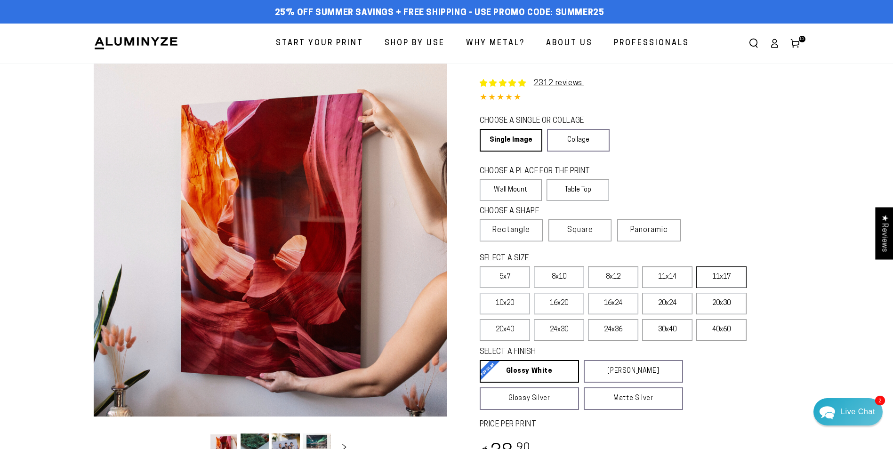
click at [722, 278] on label "11x17" at bounding box center [721, 278] width 50 height 22
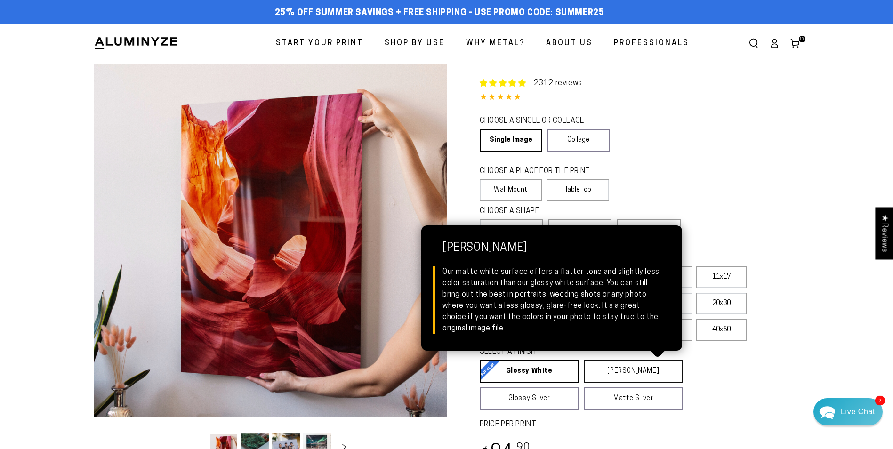
click at [650, 368] on link "[PERSON_NAME] Matte White Our matte white surface offers a flatter tone and sli…" at bounding box center [633, 371] width 99 height 23
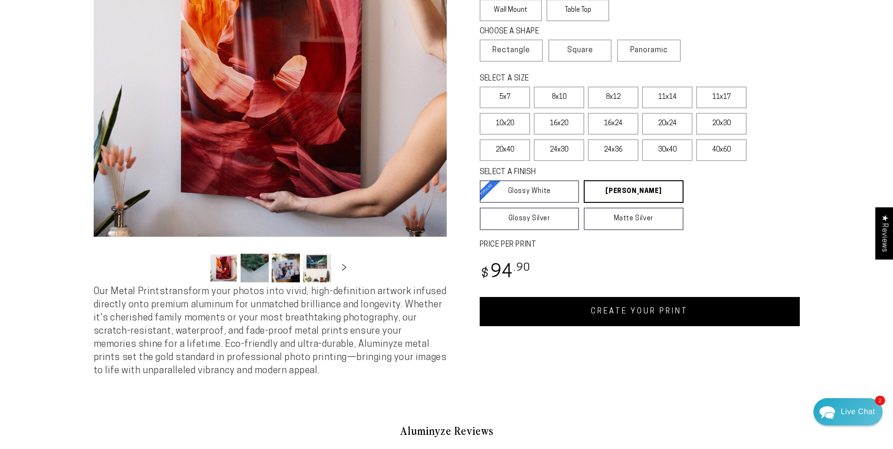
scroll to position [188, 0]
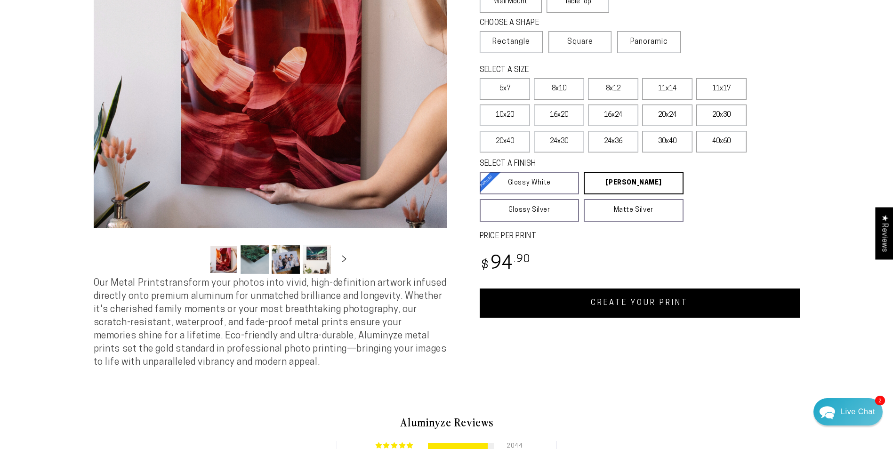
click at [630, 298] on link "CREATE YOUR PRINT" at bounding box center [640, 303] width 320 height 29
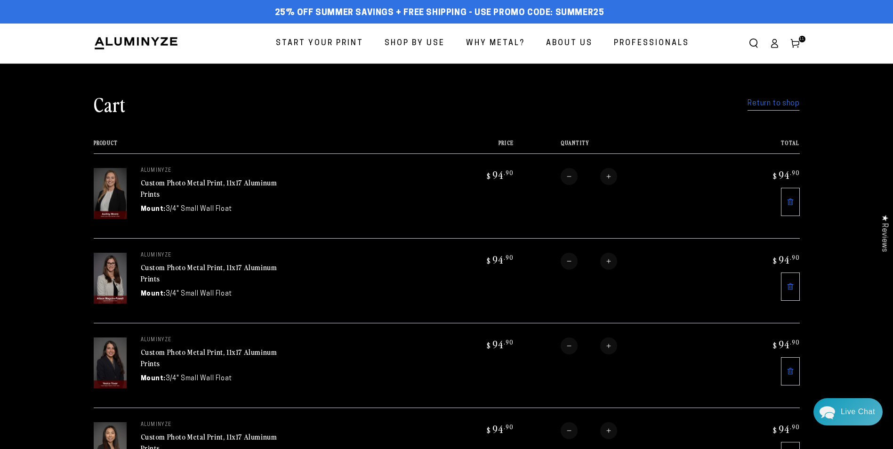
click at [779, 103] on link "Return to shop" at bounding box center [774, 104] width 52 height 14
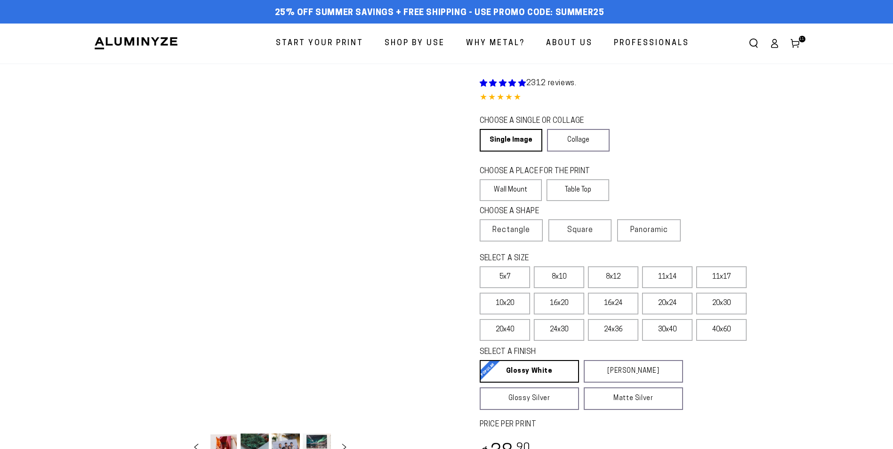
select select "**********"
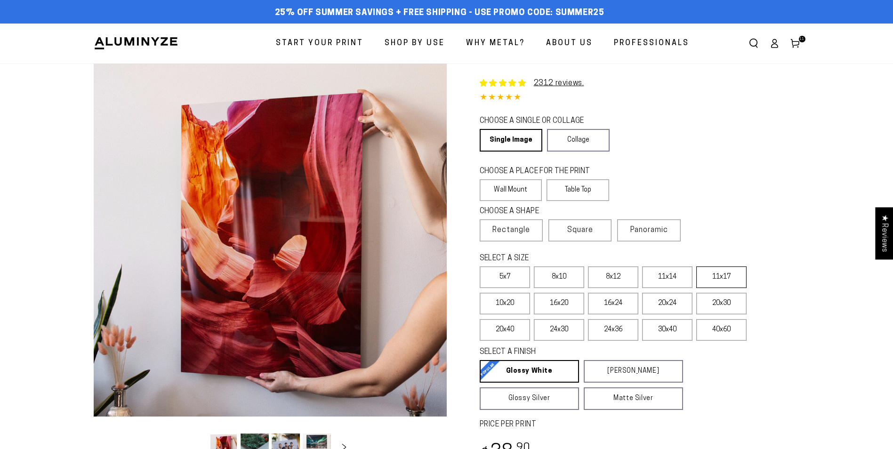
click at [721, 272] on label "11x17" at bounding box center [721, 278] width 50 height 22
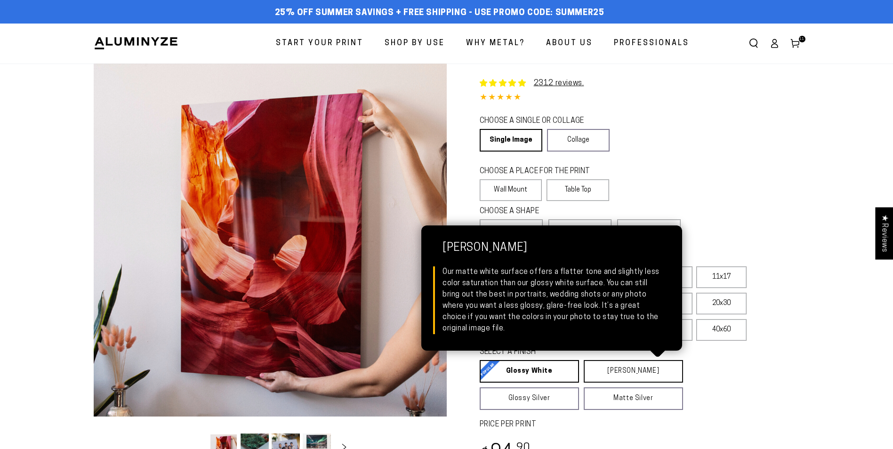
click at [631, 371] on link "Matte White Matte White Our matte white surface offers a flatter tone and sligh…" at bounding box center [633, 371] width 99 height 23
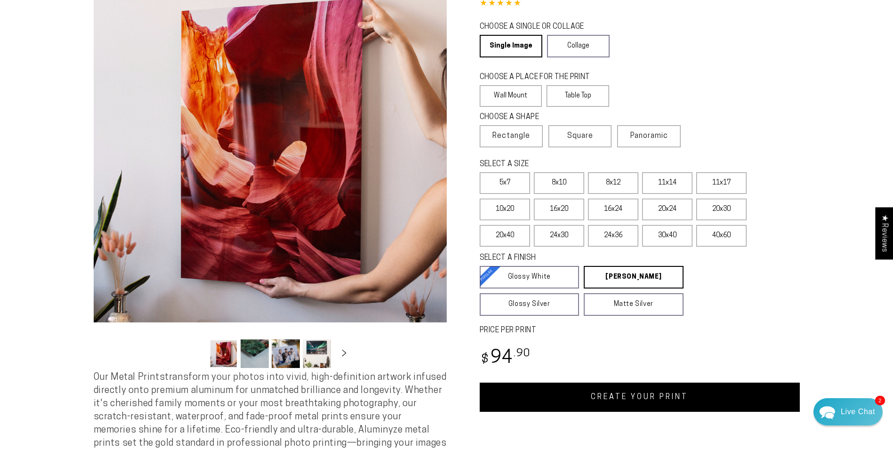
click at [684, 396] on link "CREATE YOUR PRINT" at bounding box center [640, 397] width 320 height 29
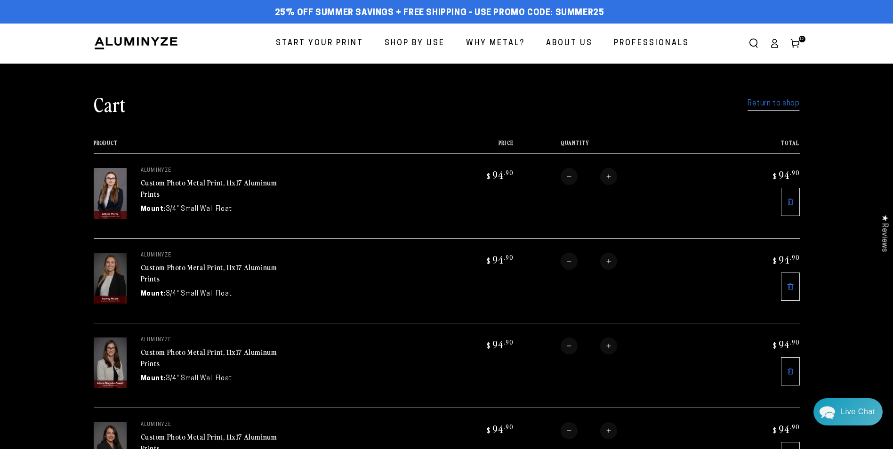
click at [773, 104] on link "Return to shop" at bounding box center [774, 104] width 52 height 14
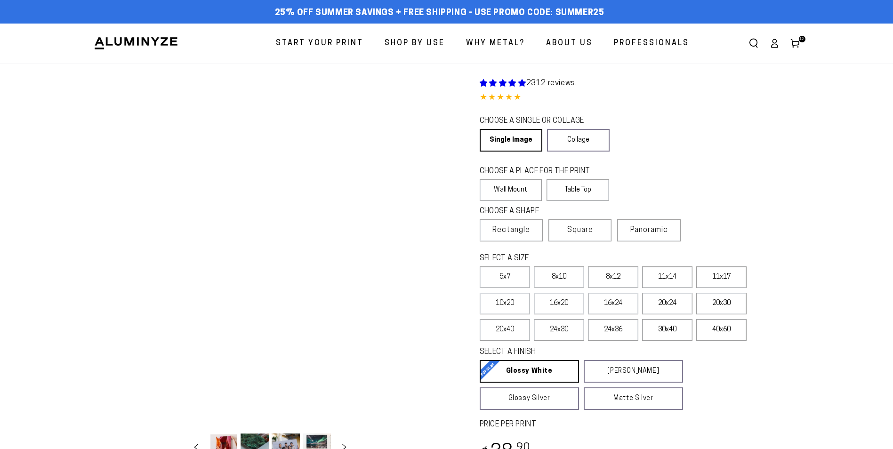
select select "**********"
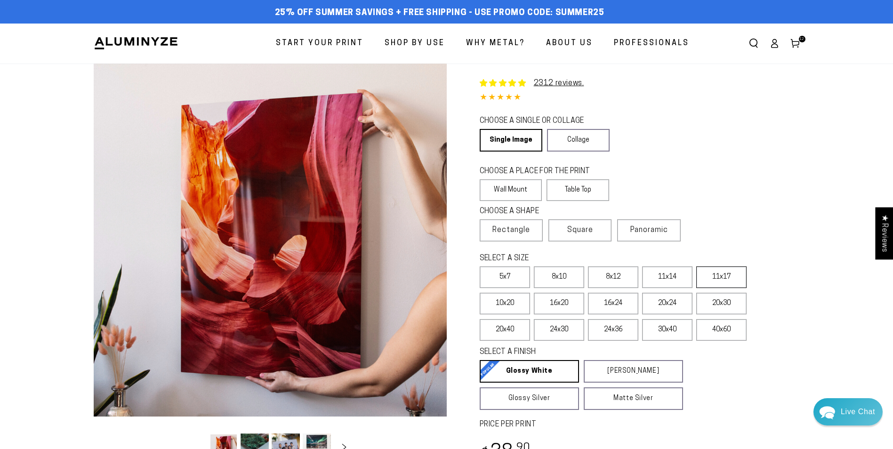
click at [731, 286] on label "11x17" at bounding box center [721, 278] width 50 height 22
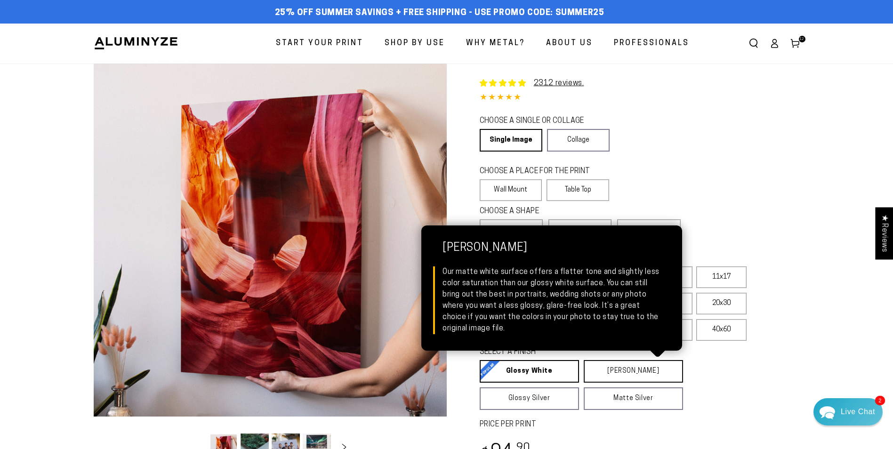
click at [636, 377] on link "Matte White Matte White Our matte white surface offers a flatter tone and sligh…" at bounding box center [633, 371] width 99 height 23
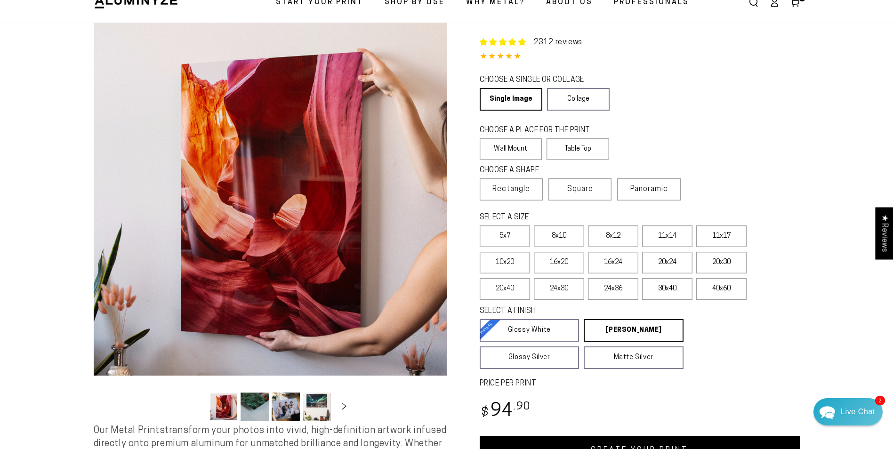
scroll to position [94, 0]
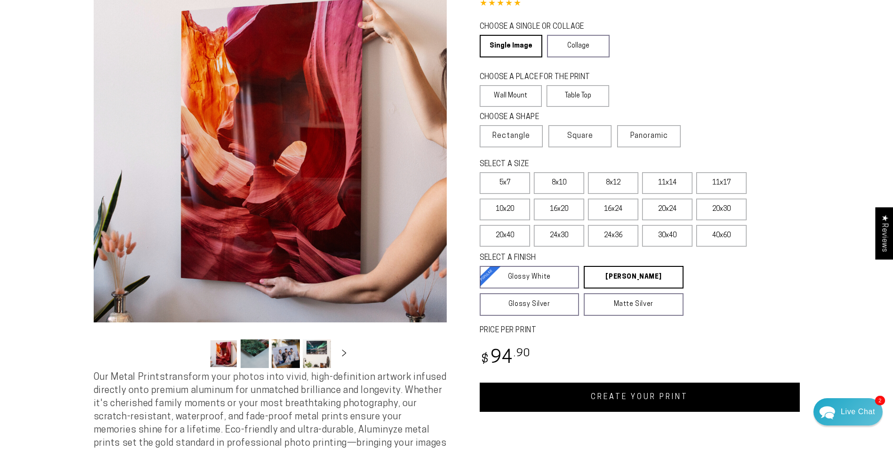
click at [664, 391] on link "CREATE YOUR PRINT" at bounding box center [640, 397] width 320 height 29
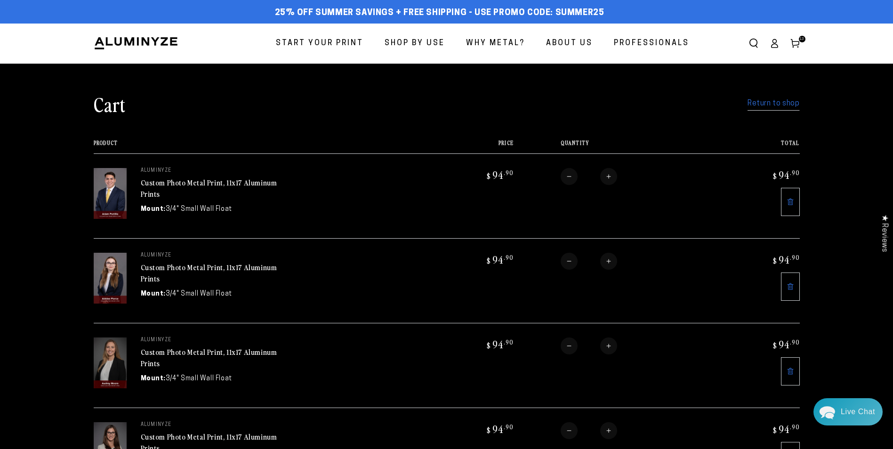
click at [784, 105] on link "Return to shop" at bounding box center [774, 104] width 52 height 14
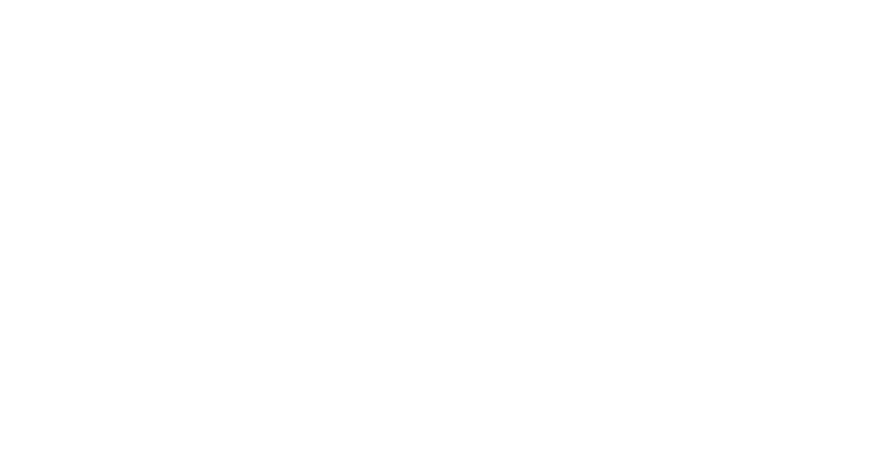
select select "**********"
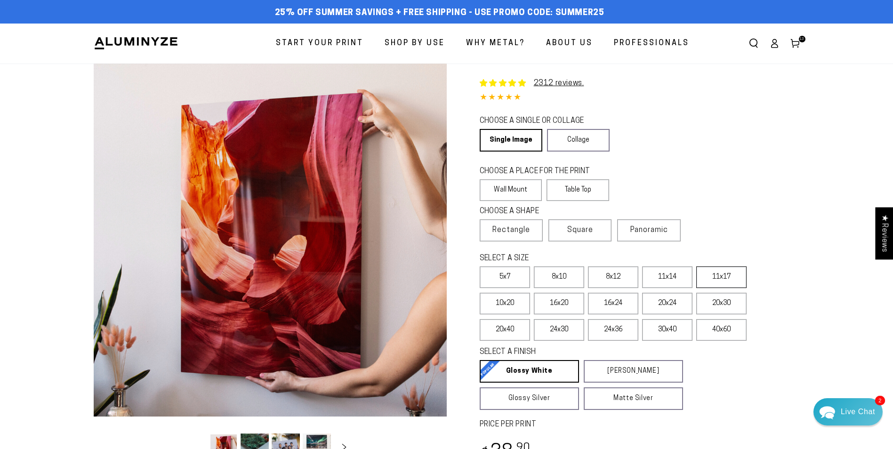
click at [727, 268] on label "11x17" at bounding box center [721, 278] width 50 height 22
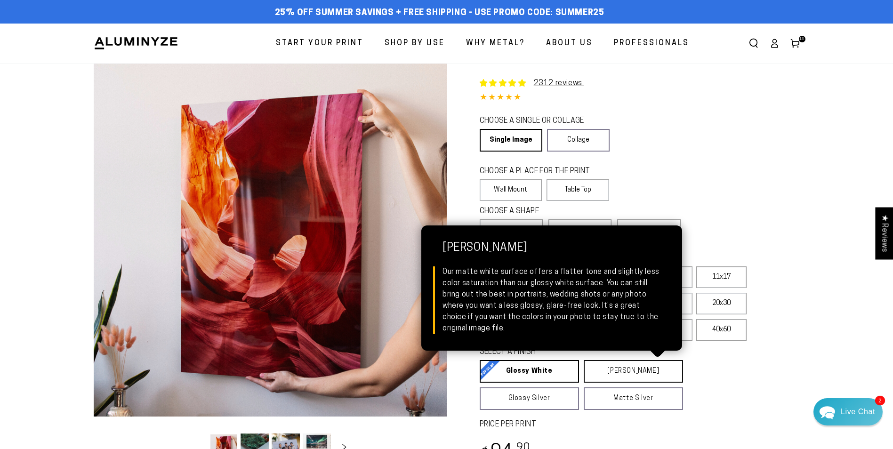
click at [621, 371] on link "Matte White Matte White Our matte white surface offers a flatter tone and sligh…" at bounding box center [633, 371] width 99 height 23
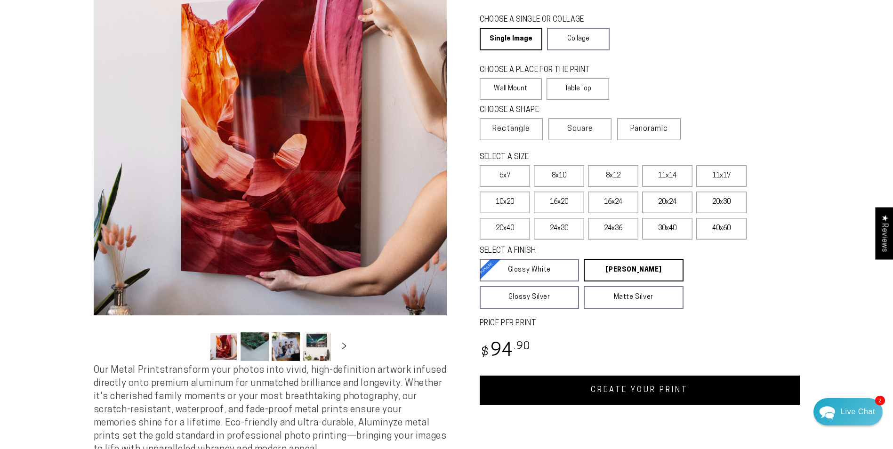
scroll to position [141, 0]
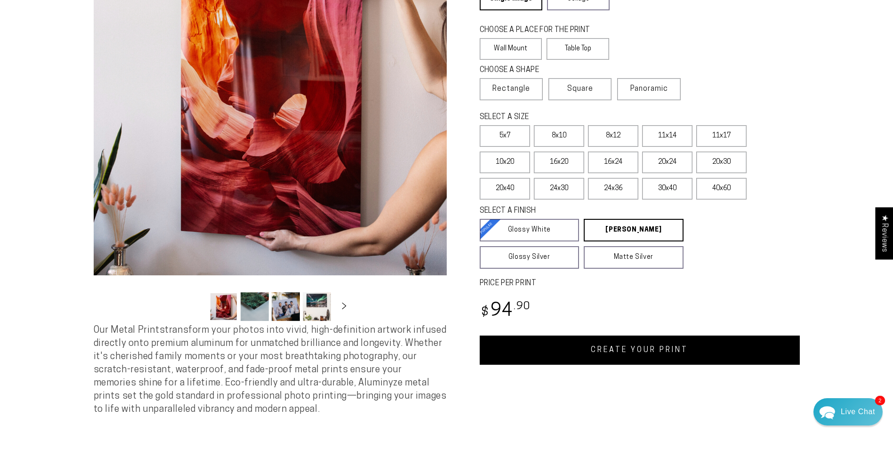
click at [638, 351] on link "CREATE YOUR PRINT" at bounding box center [640, 350] width 320 height 29
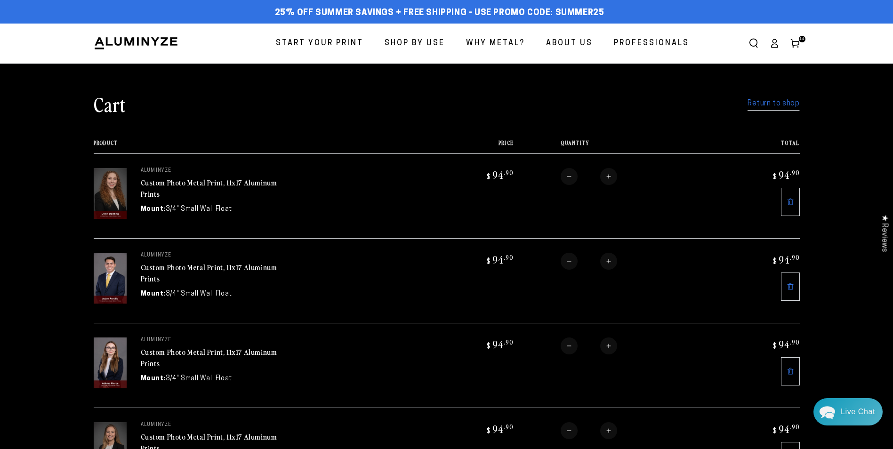
click at [778, 102] on link "Return to shop" at bounding box center [774, 104] width 52 height 14
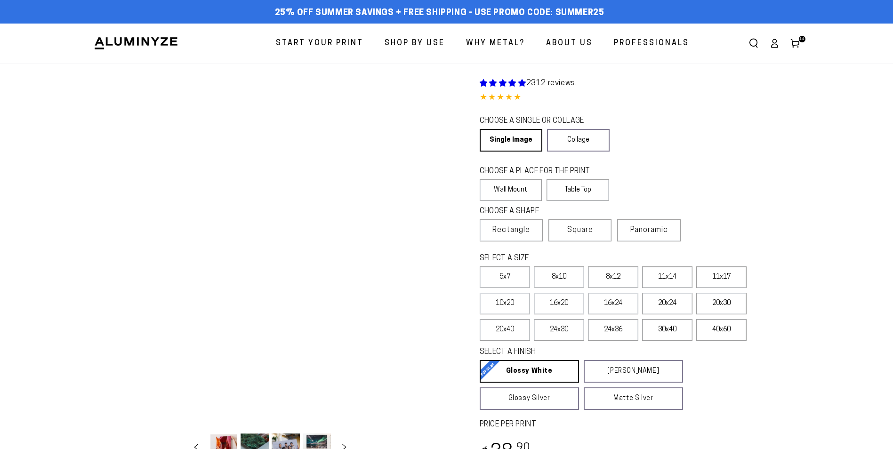
select select "**********"
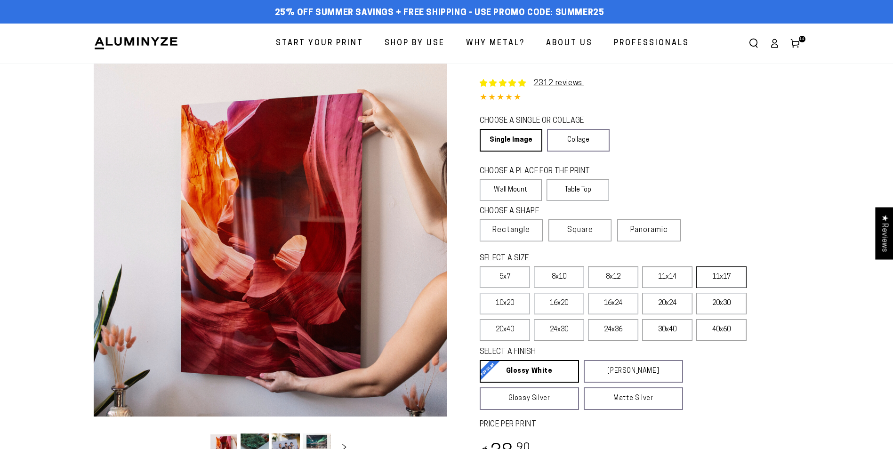
click at [714, 278] on label "11x17" at bounding box center [721, 278] width 50 height 22
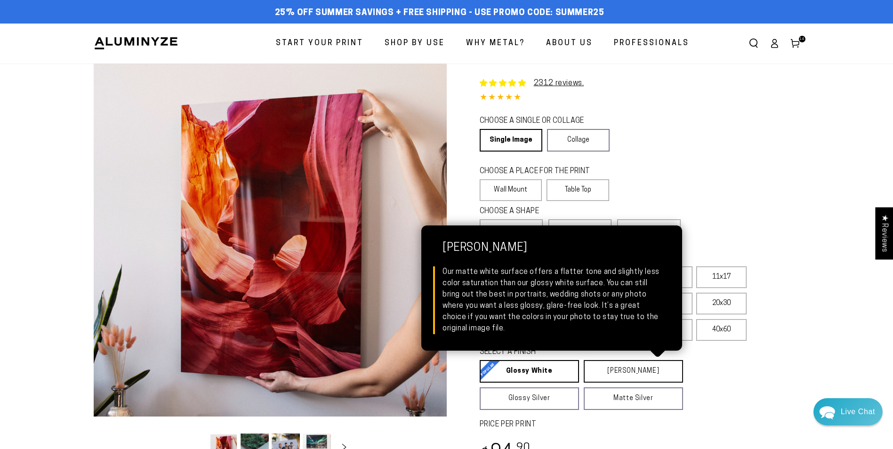
click at [622, 365] on link "Matte White Matte White Our matte white surface offers a flatter tone and sligh…" at bounding box center [633, 371] width 99 height 23
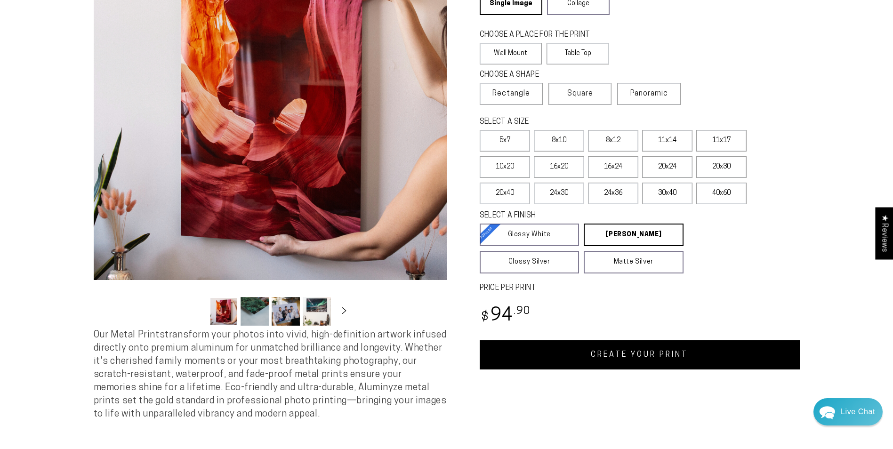
scroll to position [141, 0]
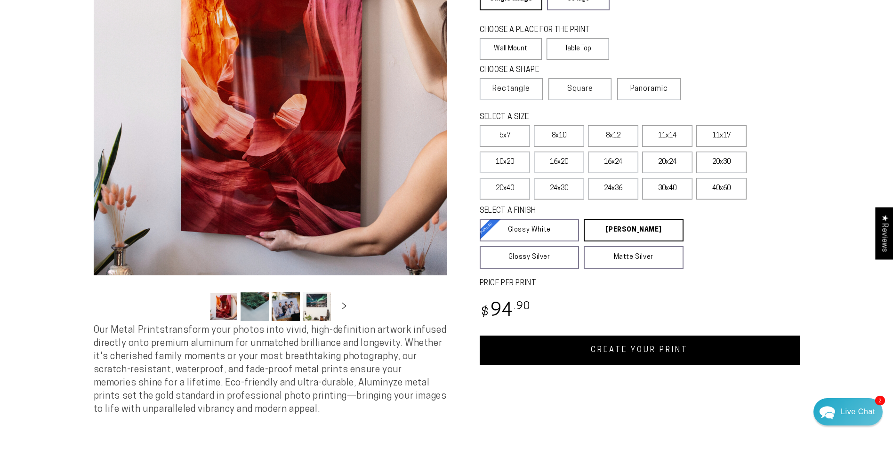
click at [636, 345] on link "CREATE YOUR PRINT" at bounding box center [640, 350] width 320 height 29
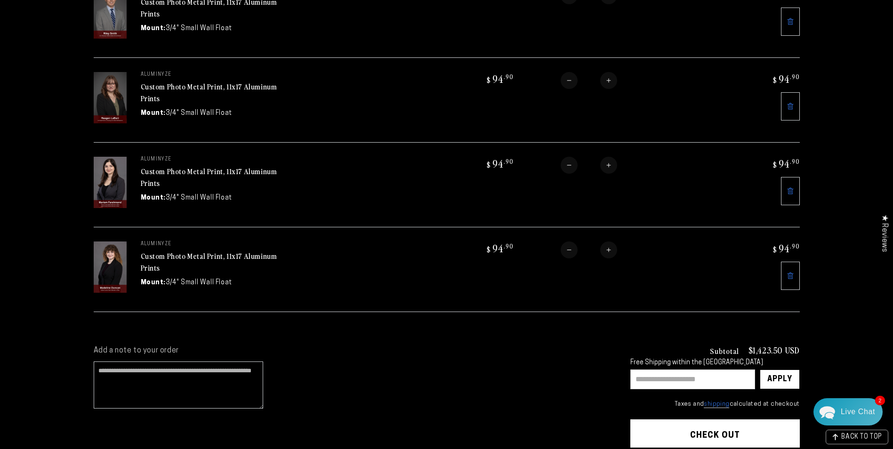
scroll to position [1130, 0]
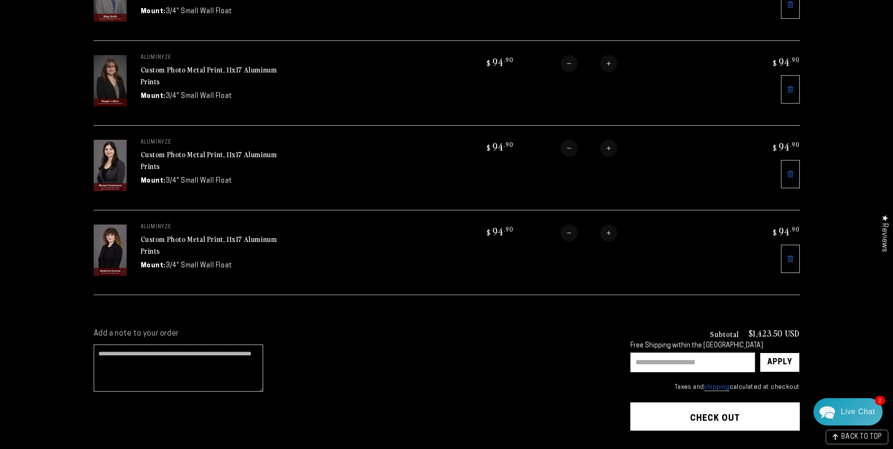
click at [677, 354] on input "text" at bounding box center [692, 363] width 125 height 20
type input "********"
click at [785, 357] on div "Apply" at bounding box center [780, 362] width 25 height 19
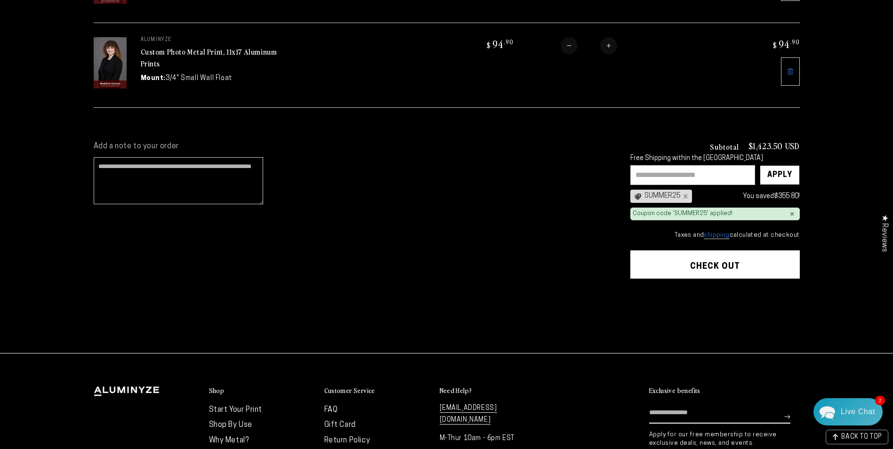
scroll to position [1318, 0]
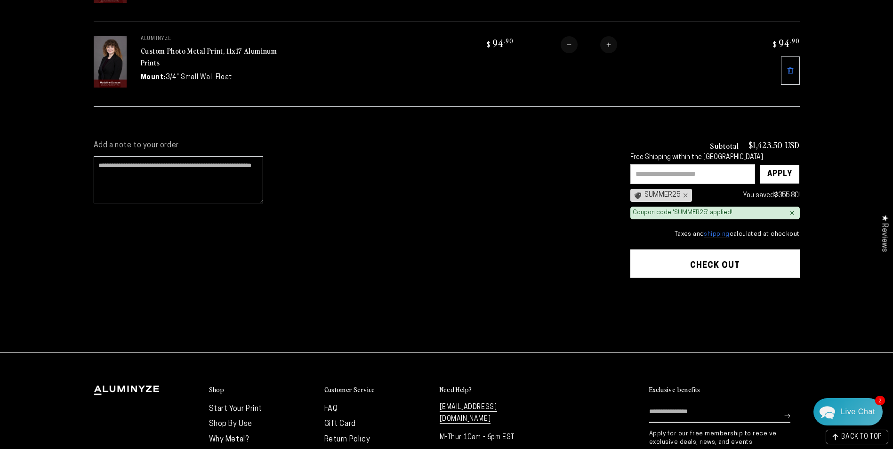
click at [707, 254] on button "Check out" at bounding box center [715, 264] width 170 height 28
